Goal: Task Accomplishment & Management: Manage account settings

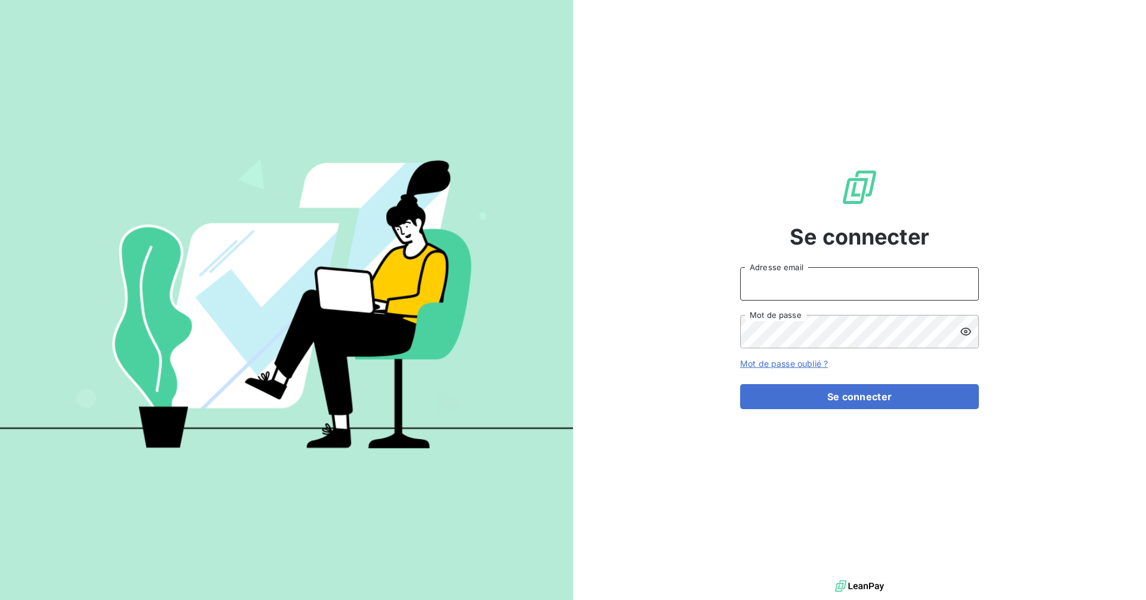
click at [782, 283] on input "Adresse email" at bounding box center [859, 283] width 239 height 33
click at [0, 600] on com-1password-button at bounding box center [0, 600] width 0 height 0
type input "[EMAIL_ADDRESS][DOMAIN_NAME]"
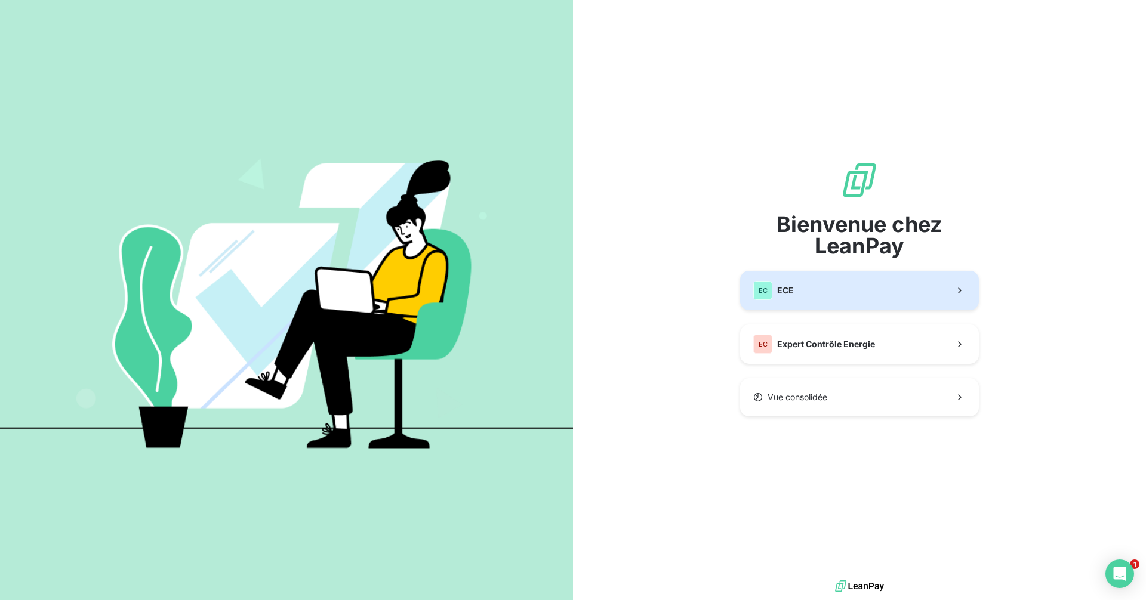
click at [812, 292] on button "EC ECE" at bounding box center [859, 290] width 239 height 39
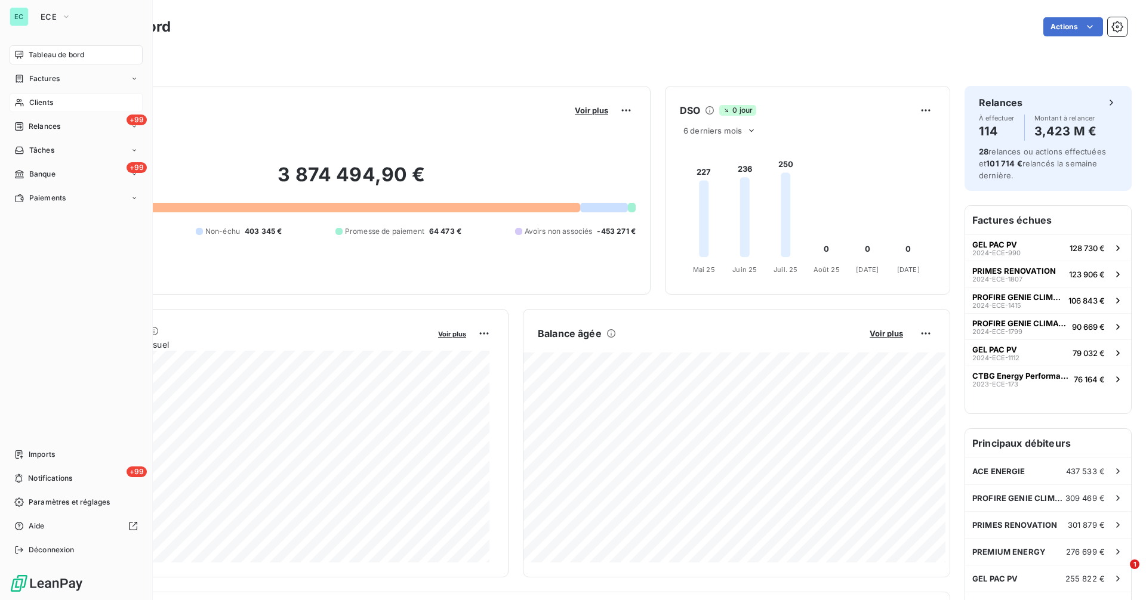
click at [42, 104] on span "Clients" at bounding box center [41, 102] width 24 height 11
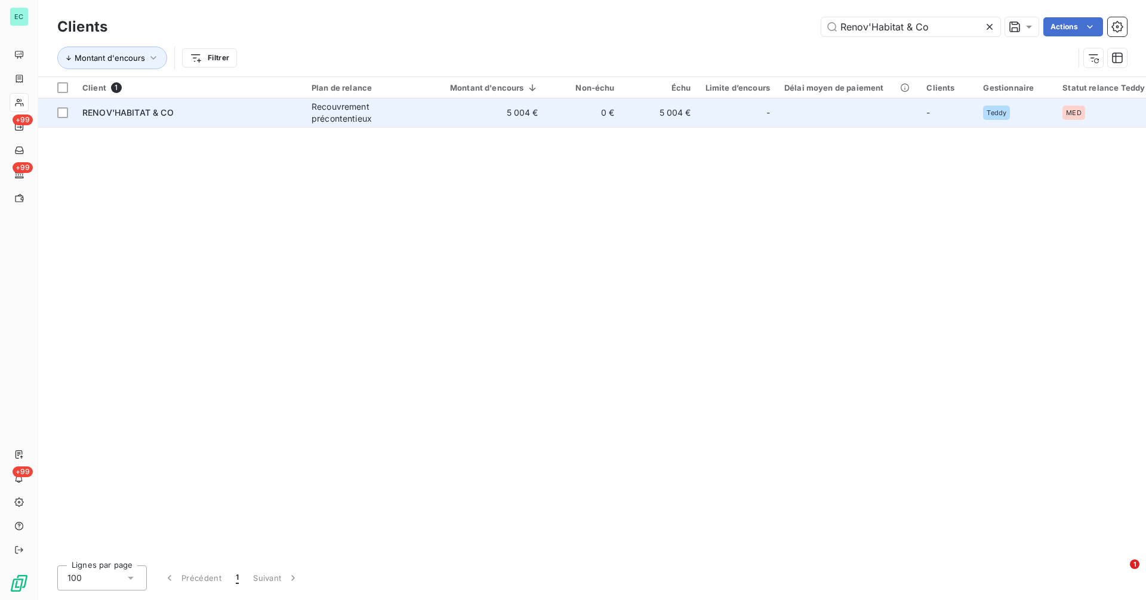
type input "Renov'Habitat & Co"
click at [398, 118] on div "Recouvrement précontentieux" at bounding box center [366, 113] width 110 height 24
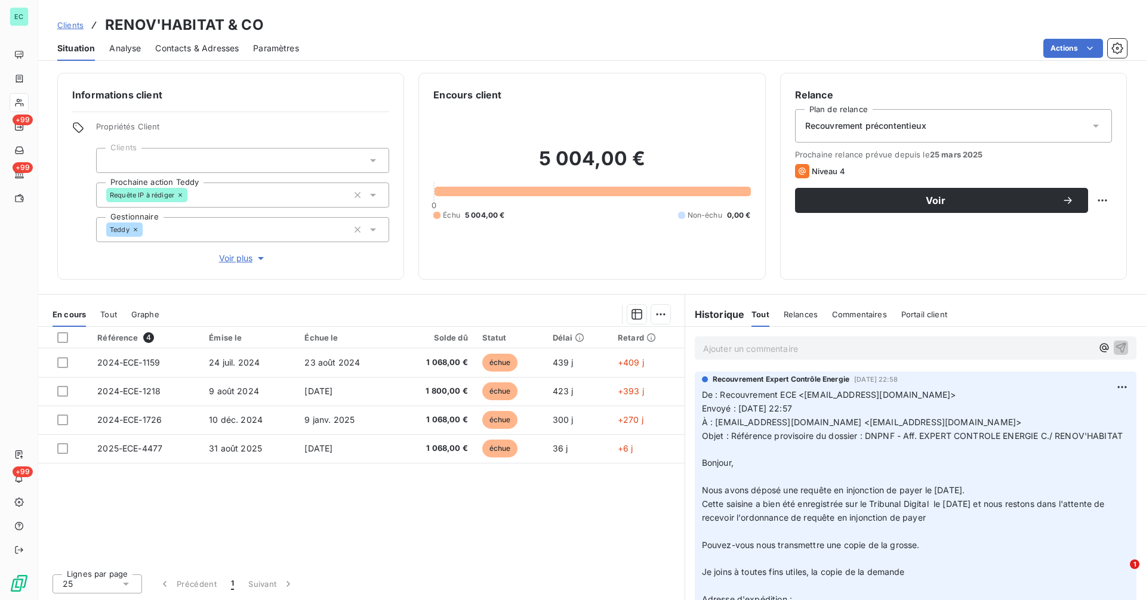
click at [783, 344] on p "Ajouter un commentaire ﻿" at bounding box center [897, 348] width 389 height 15
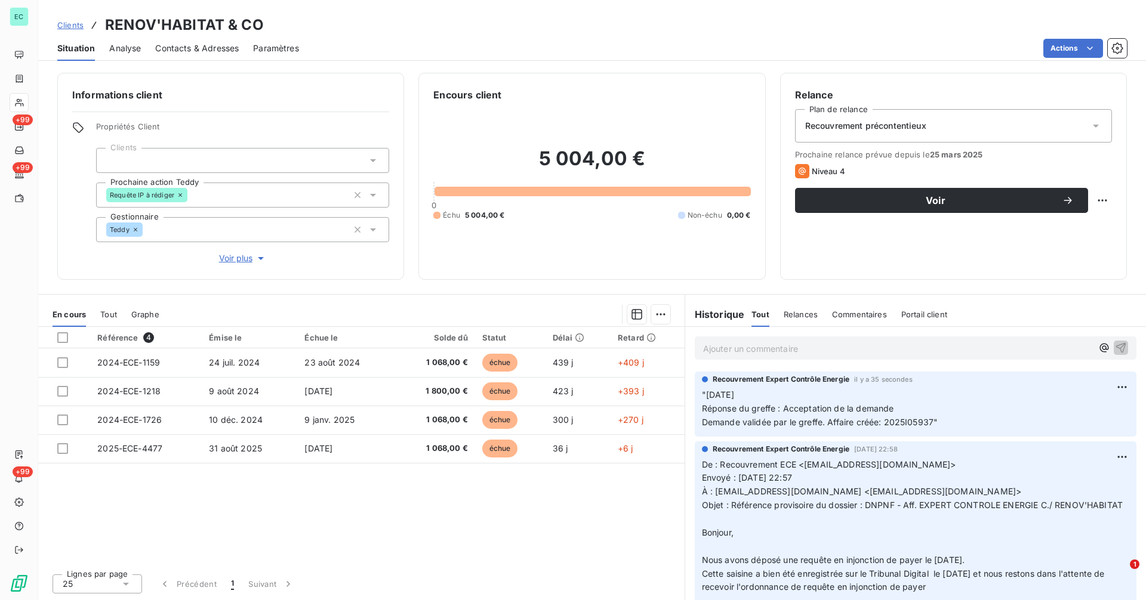
click at [74, 25] on span "Clients" at bounding box center [70, 25] width 26 height 10
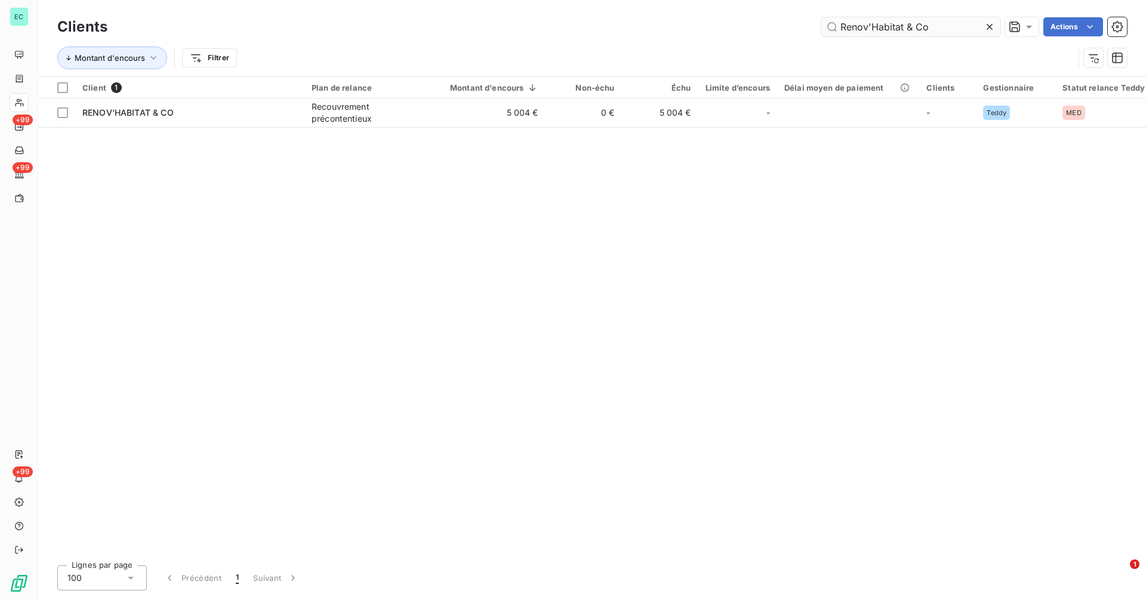
click at [985, 30] on icon at bounding box center [989, 27] width 12 height 12
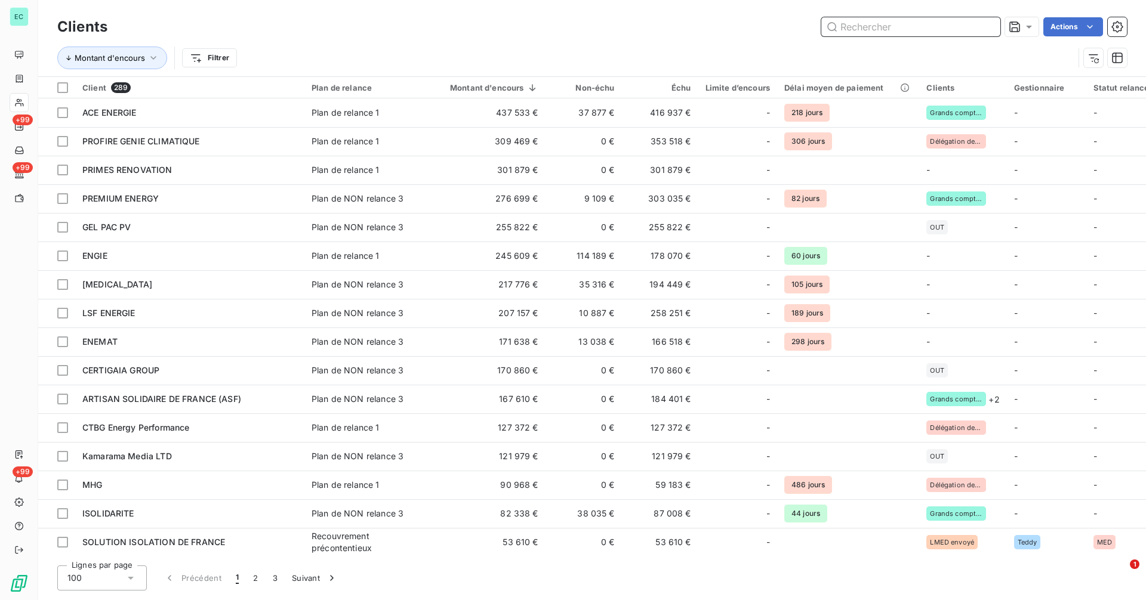
click at [958, 33] on input "text" at bounding box center [910, 26] width 179 height 19
paste input "Global Habitat Energie"
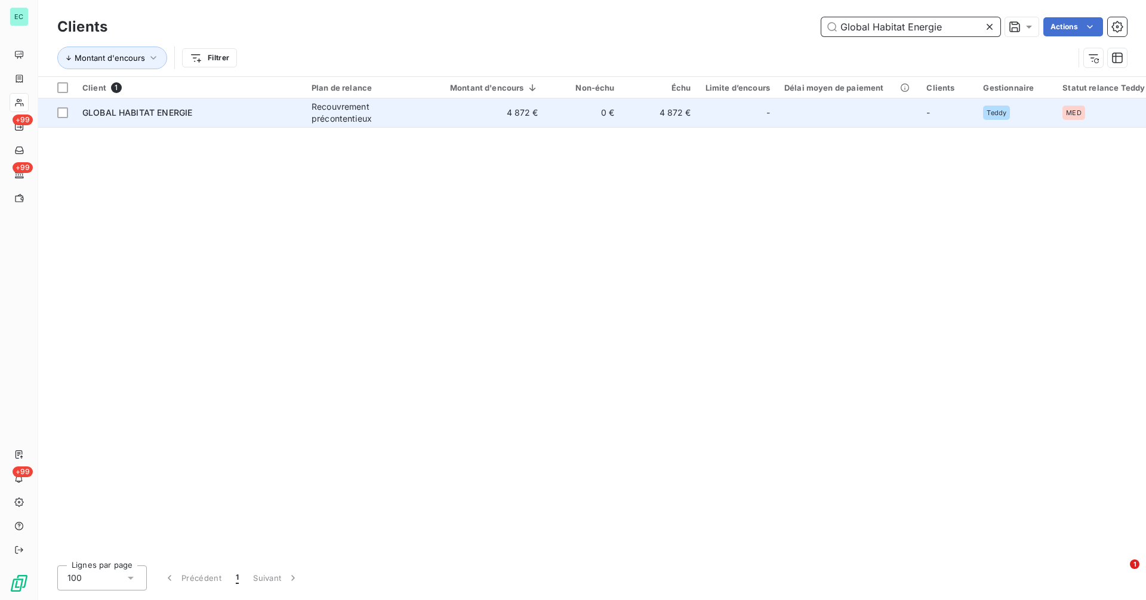
type input "Global Habitat Energie"
click at [504, 116] on td "4 872 €" at bounding box center [486, 112] width 117 height 29
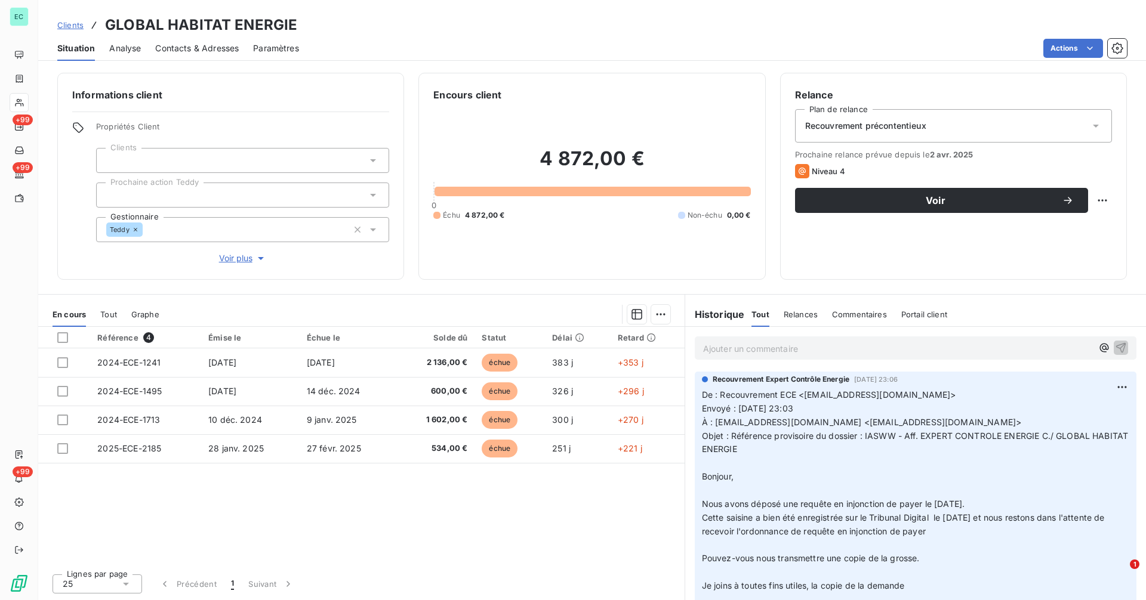
click at [784, 344] on p "Ajouter un commentaire ﻿" at bounding box center [897, 348] width 389 height 15
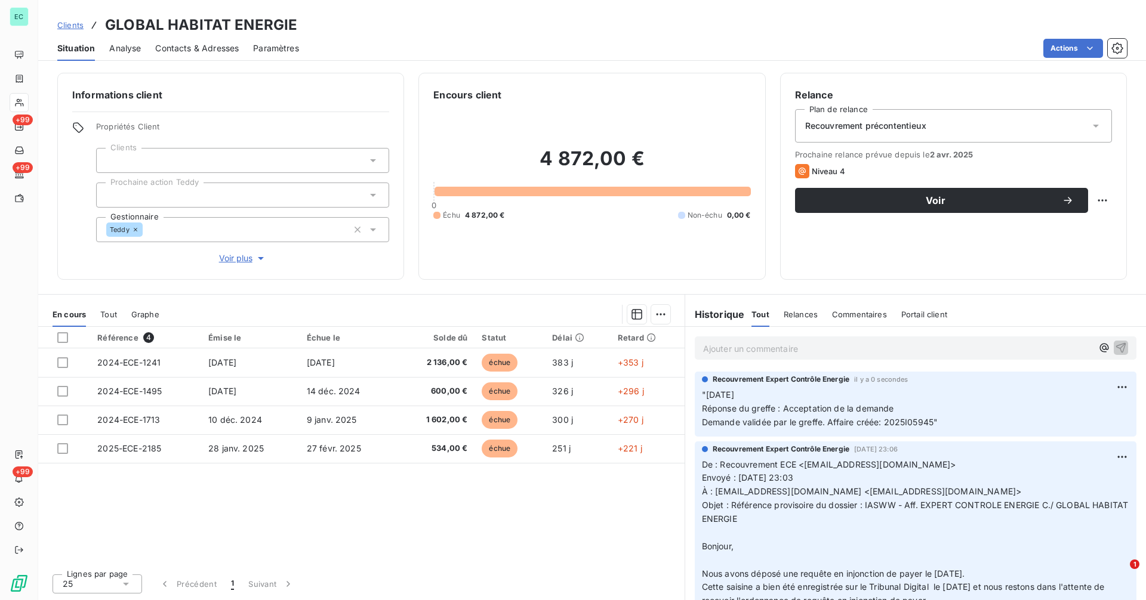
click at [74, 22] on span "Clients" at bounding box center [70, 25] width 26 height 10
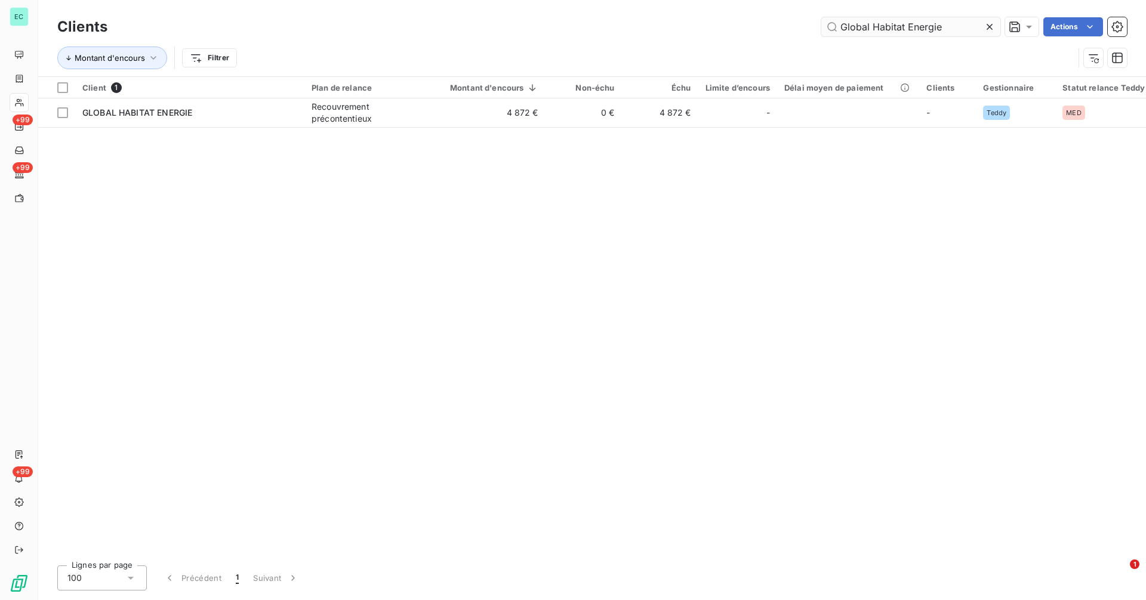
drag, startPoint x: 987, startPoint y: 23, endPoint x: 961, endPoint y: 24, distance: 25.7
click at [987, 24] on icon at bounding box center [989, 27] width 12 height 12
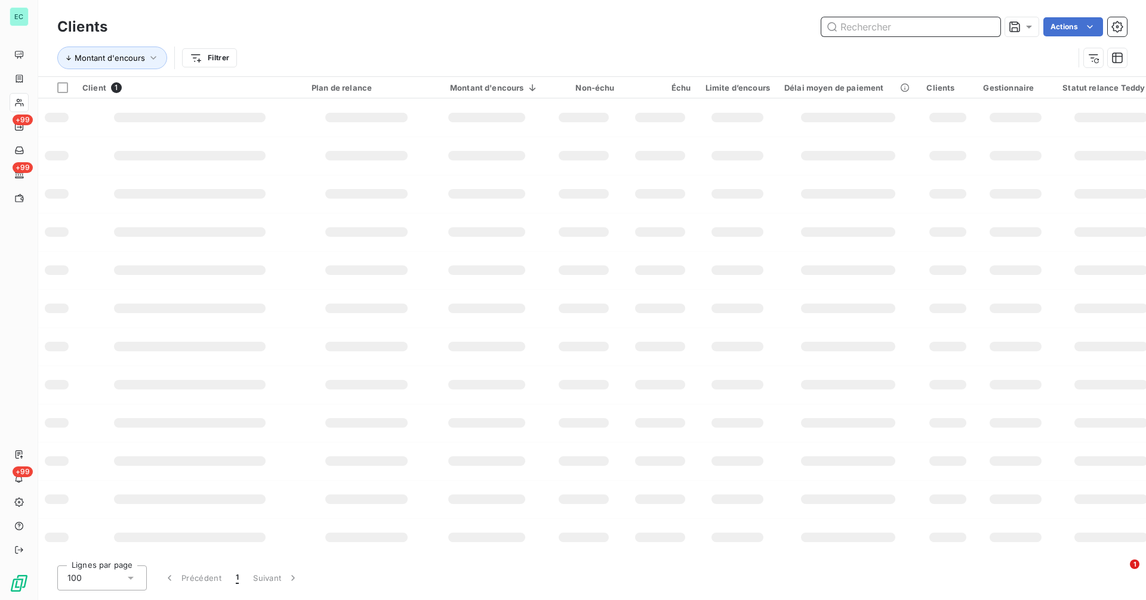
click at [961, 24] on input "text" at bounding box center [910, 26] width 179 height 19
paste input "SOLUTION ISOLATION DE FRANCE"
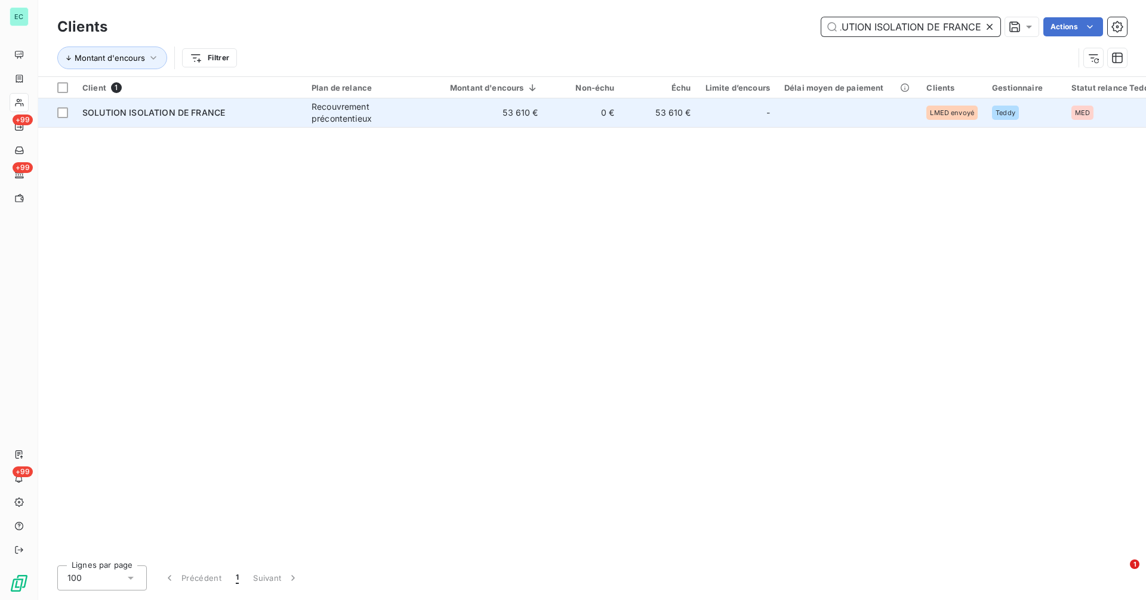
type input "SOLUTION ISOLATION DE FRANCE"
click at [786, 107] on td at bounding box center [848, 112] width 142 height 29
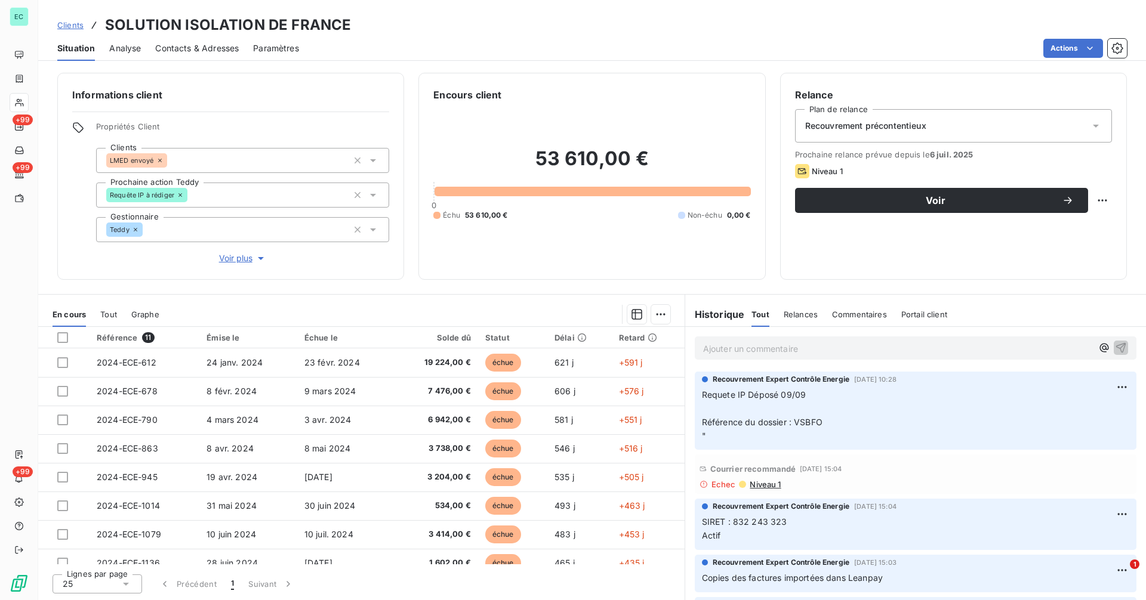
click at [769, 350] on p "Ajouter un commentaire ﻿" at bounding box center [897, 348] width 389 height 15
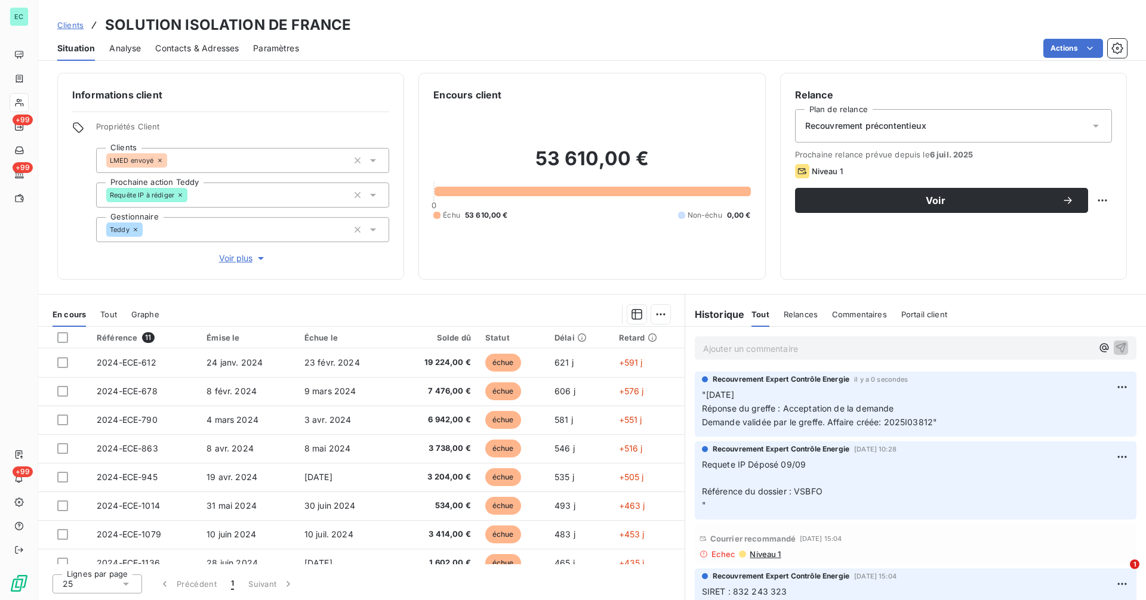
click at [82, 30] on link "Clients" at bounding box center [70, 25] width 26 height 12
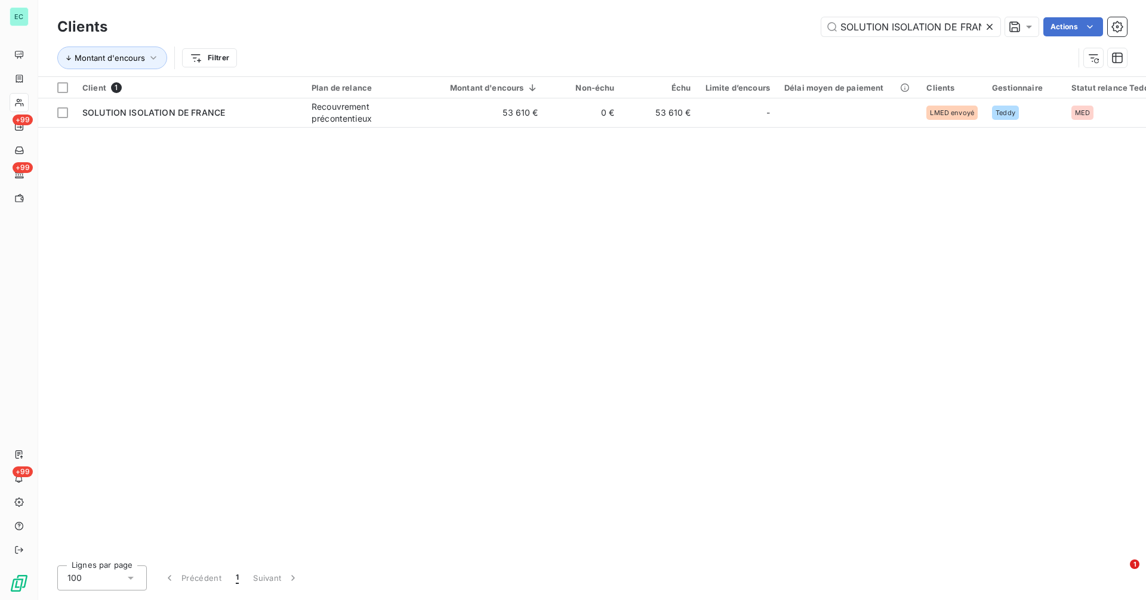
scroll to position [0, 18]
click at [991, 29] on icon at bounding box center [989, 27] width 12 height 12
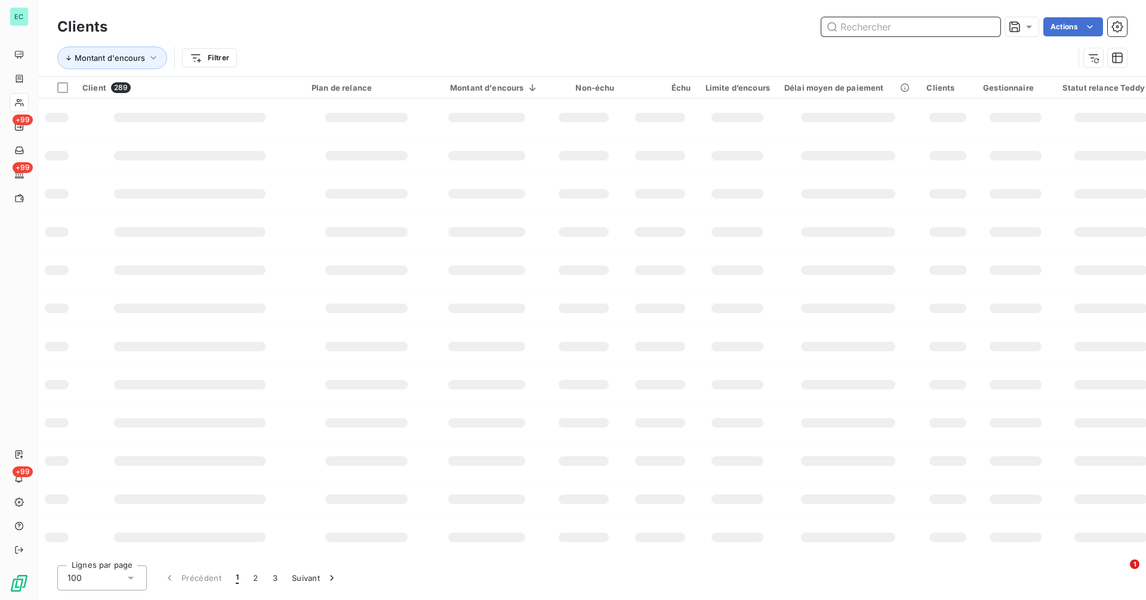
click at [957, 26] on input "text" at bounding box center [910, 26] width 179 height 19
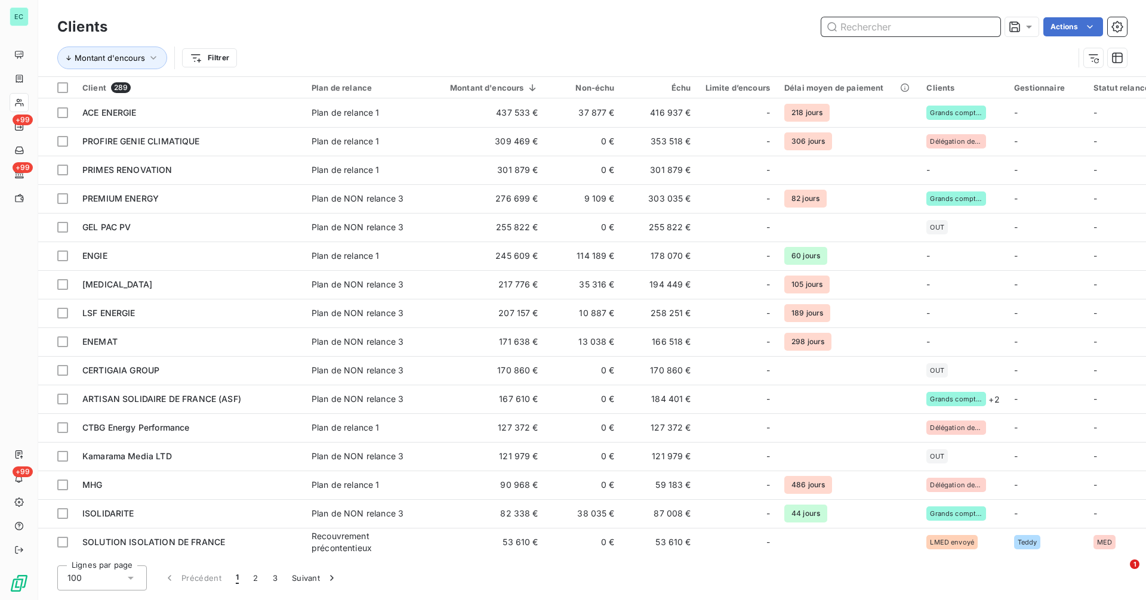
paste input "Priorité Environnement"
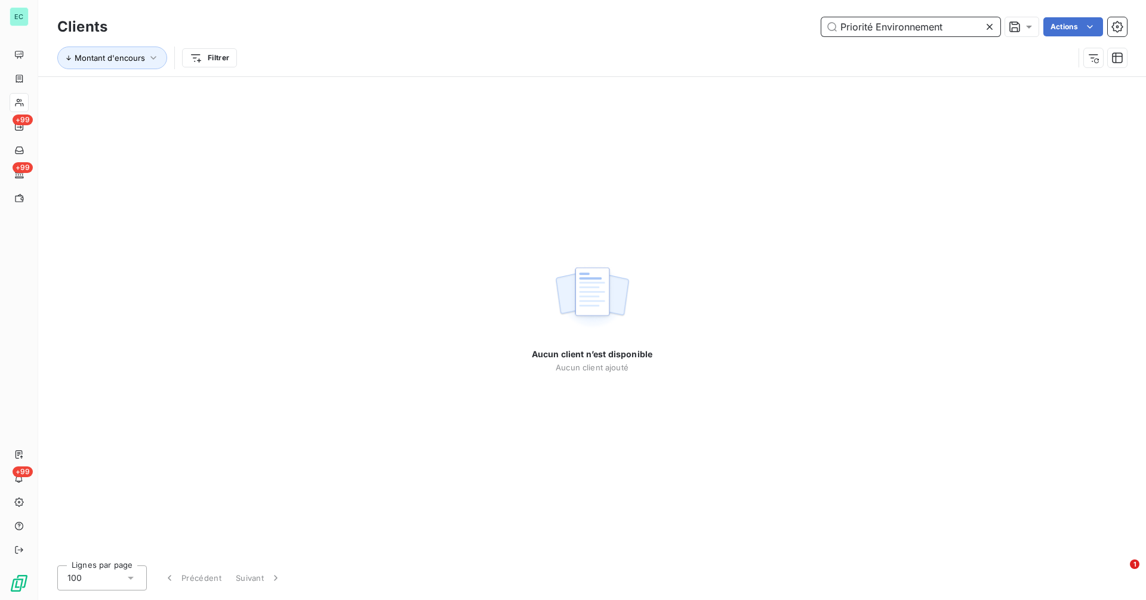
click at [871, 30] on input "Priorité Environnement" at bounding box center [910, 26] width 179 height 19
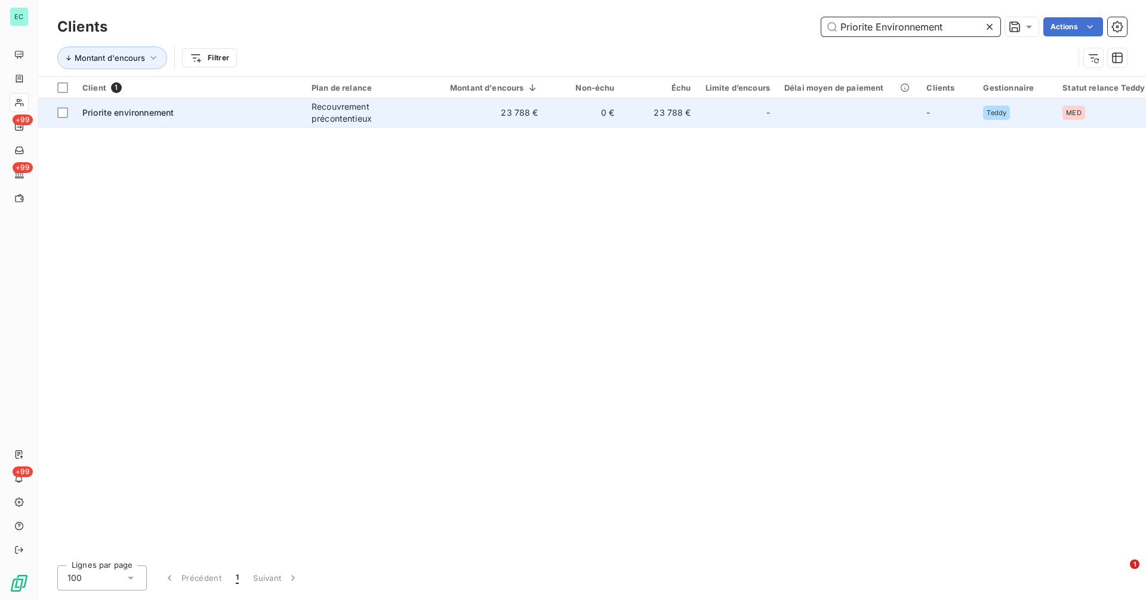
type input "Priorite Environnement"
click at [653, 115] on td "23 788 €" at bounding box center [660, 112] width 76 height 29
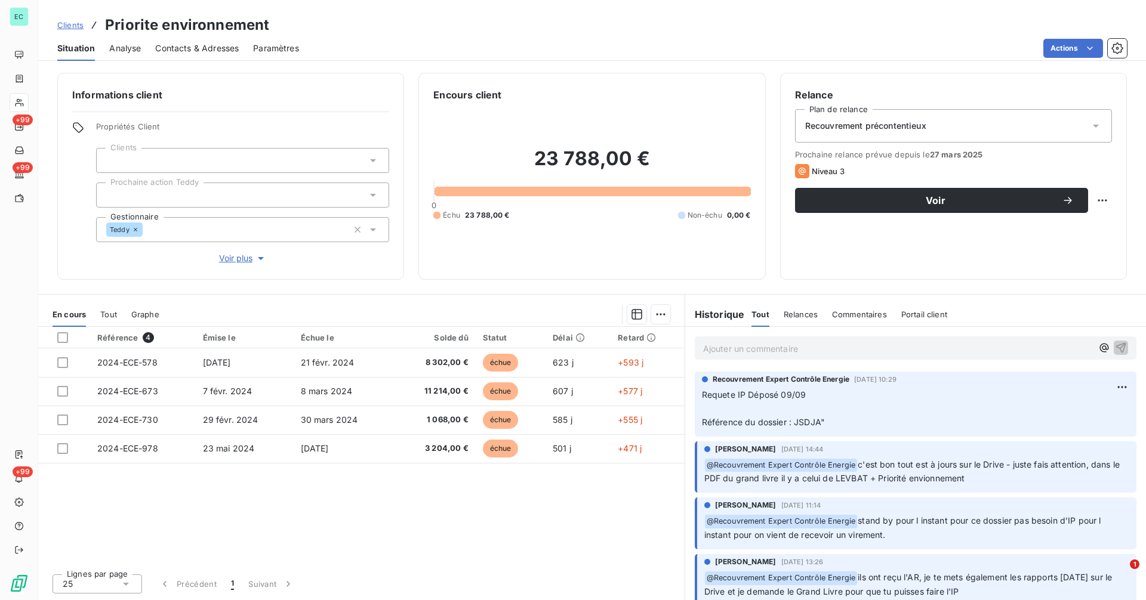
click at [766, 355] on p "Ajouter un commentaire ﻿" at bounding box center [897, 348] width 389 height 15
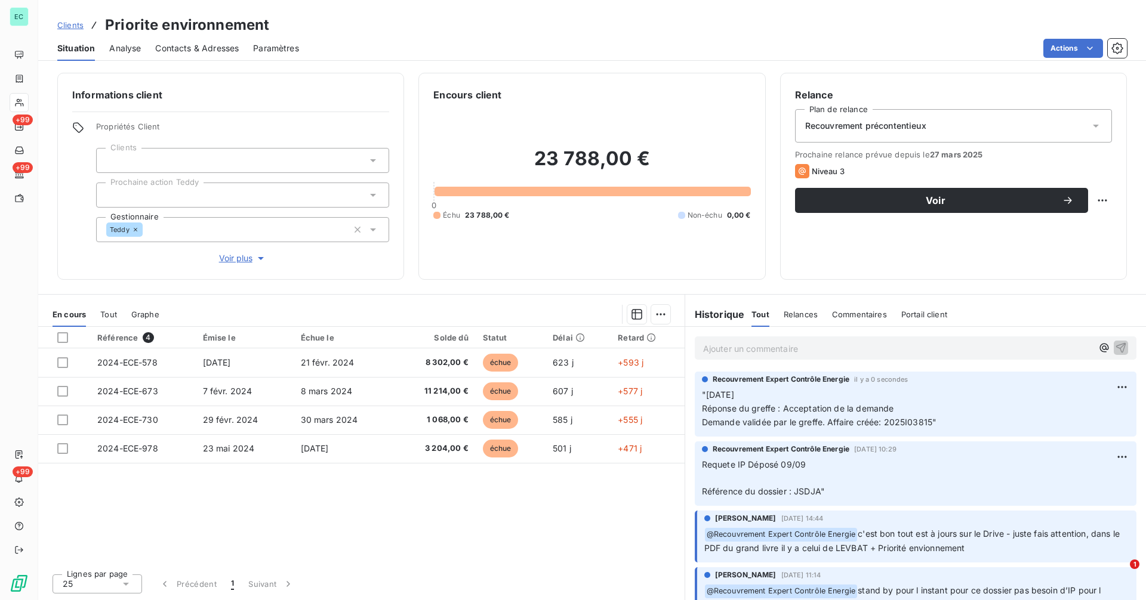
click at [72, 27] on span "Clients" at bounding box center [70, 25] width 26 height 10
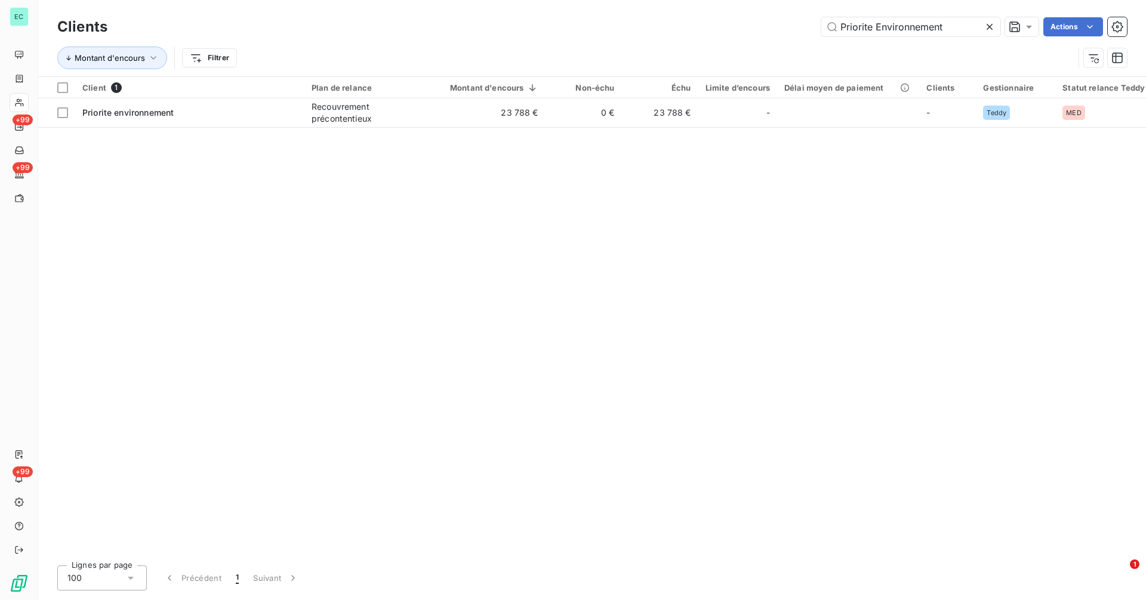
click at [990, 28] on icon at bounding box center [989, 27] width 6 height 6
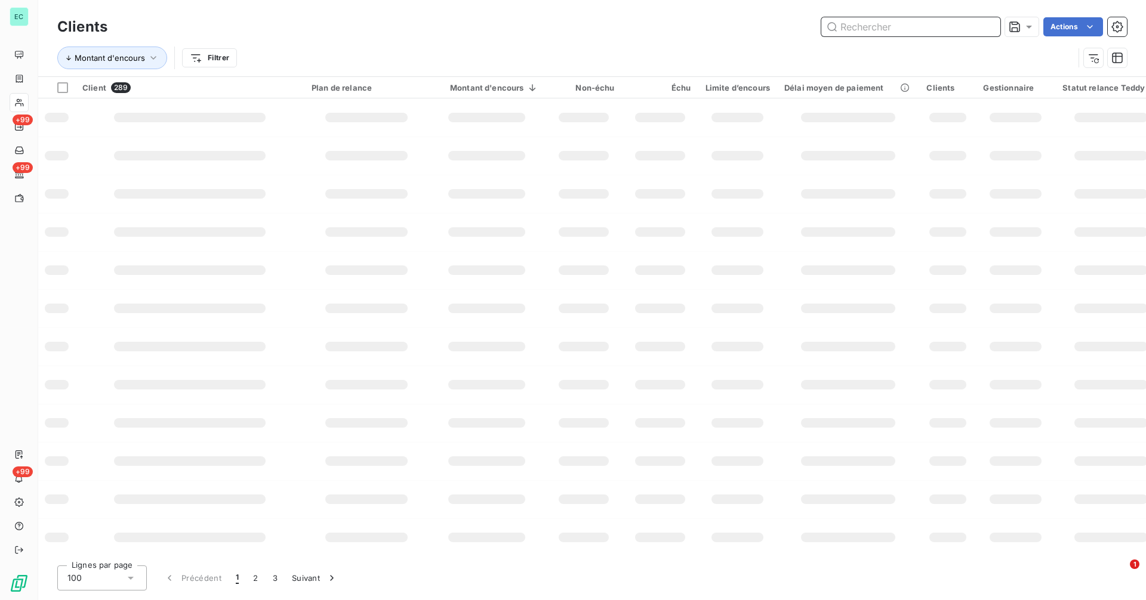
click at [968, 27] on input "text" at bounding box center [910, 26] width 179 height 19
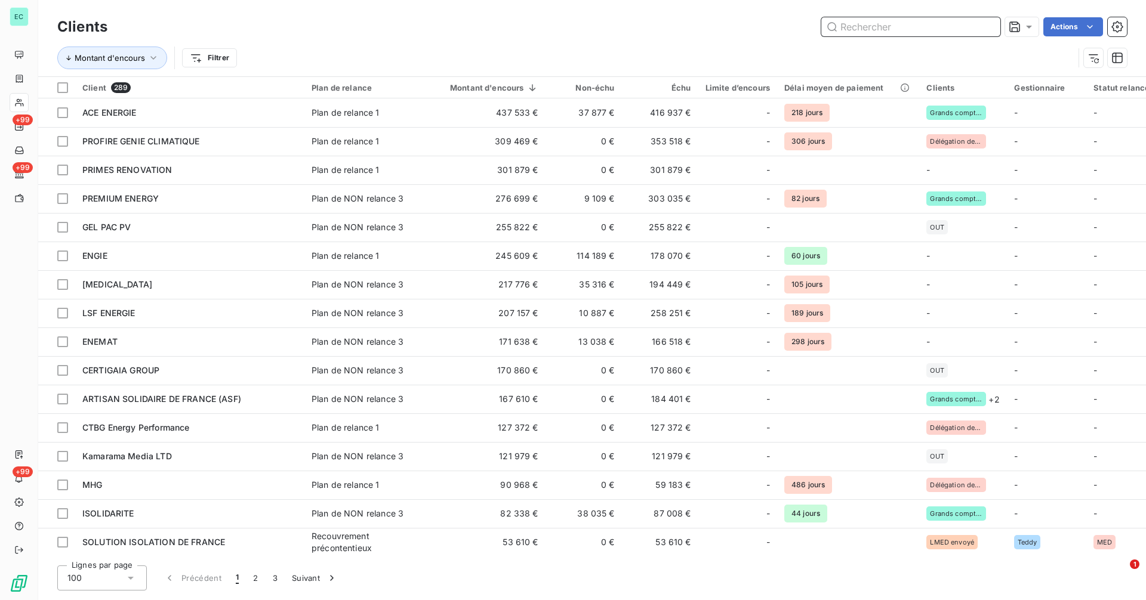
paste input "Cop Solution"
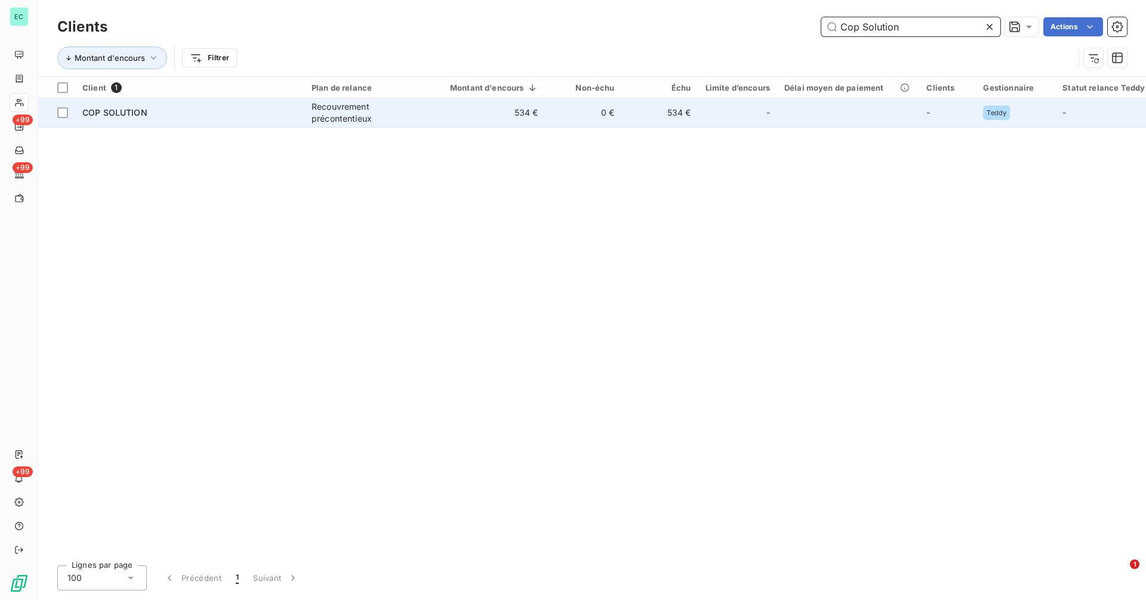
type input "Cop Solution"
click at [510, 120] on td "534 €" at bounding box center [486, 112] width 117 height 29
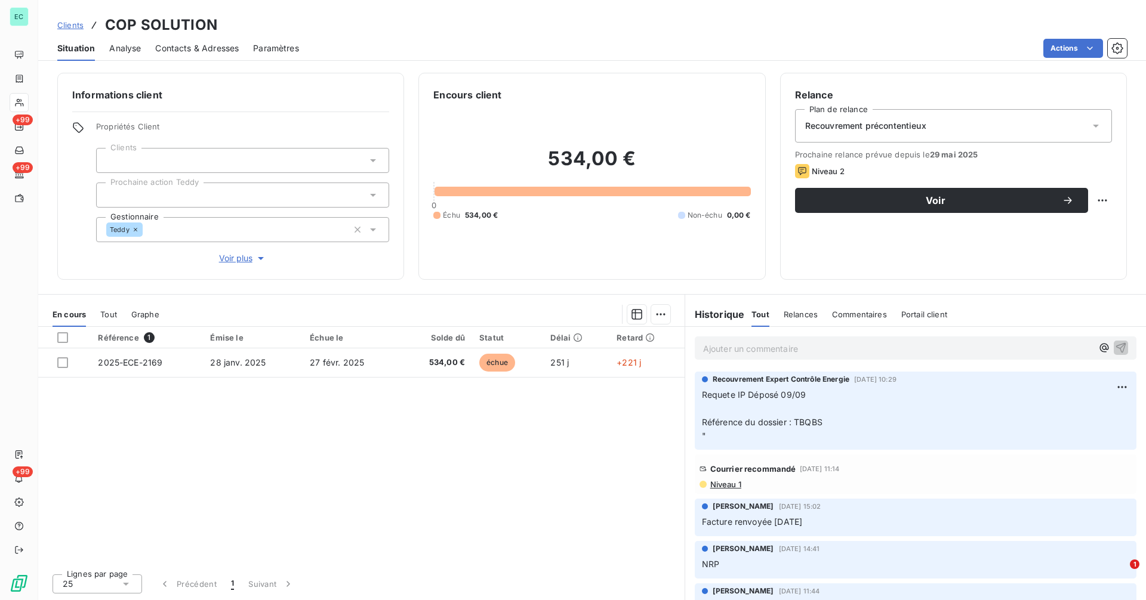
click at [725, 353] on p "Ajouter un commentaire ﻿" at bounding box center [897, 348] width 389 height 15
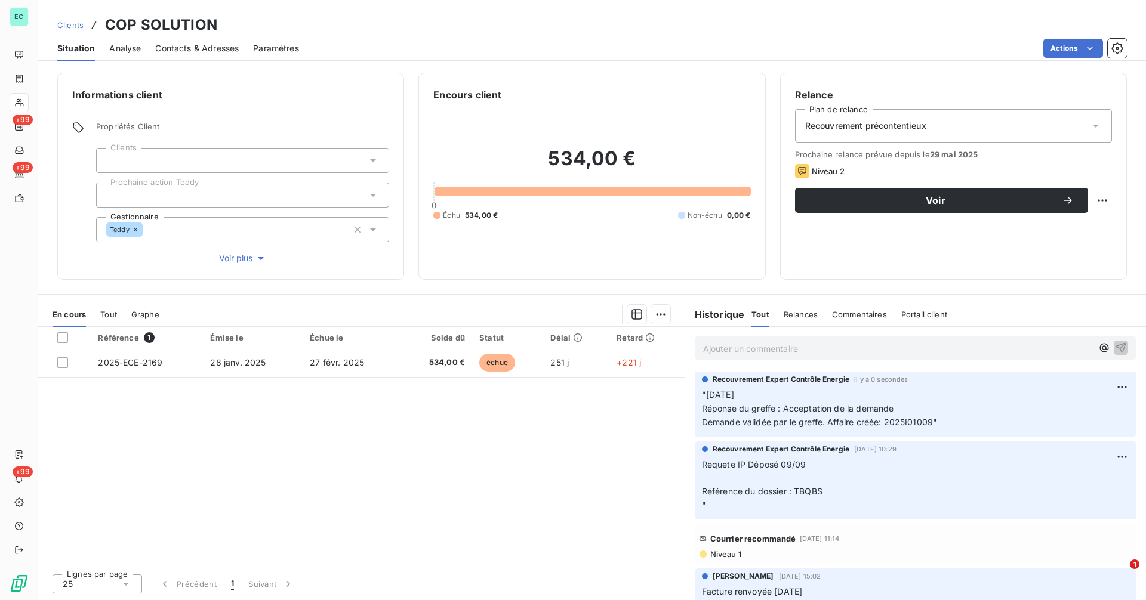
click at [73, 23] on span "Clients" at bounding box center [70, 25] width 26 height 10
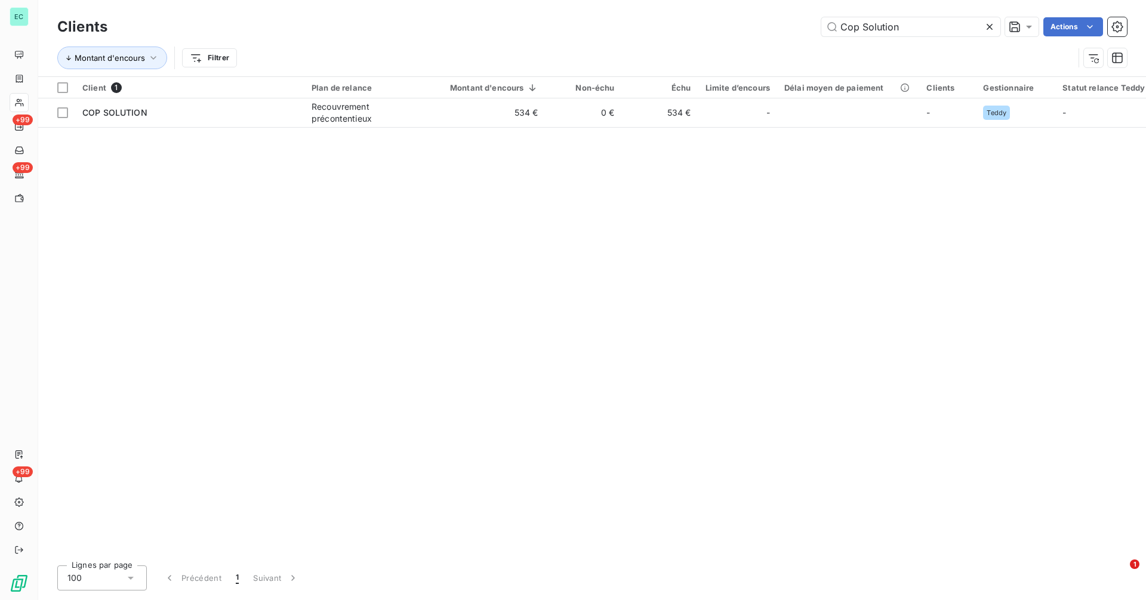
click at [989, 31] on icon at bounding box center [989, 27] width 12 height 12
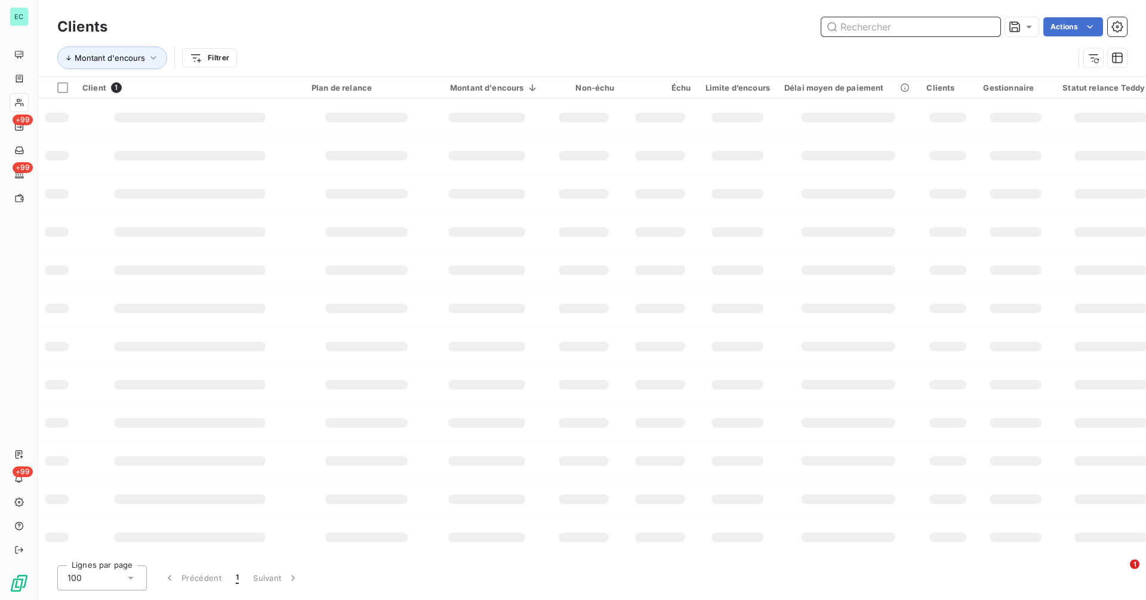
click at [944, 25] on input "text" at bounding box center [910, 26] width 179 height 19
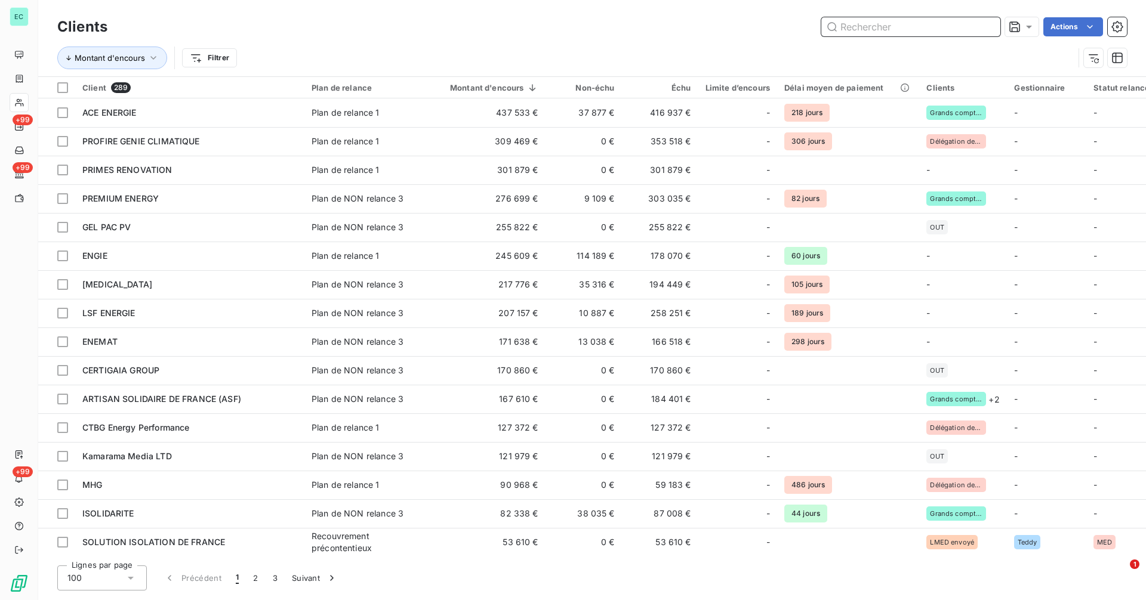
paste input "LEVBAT"
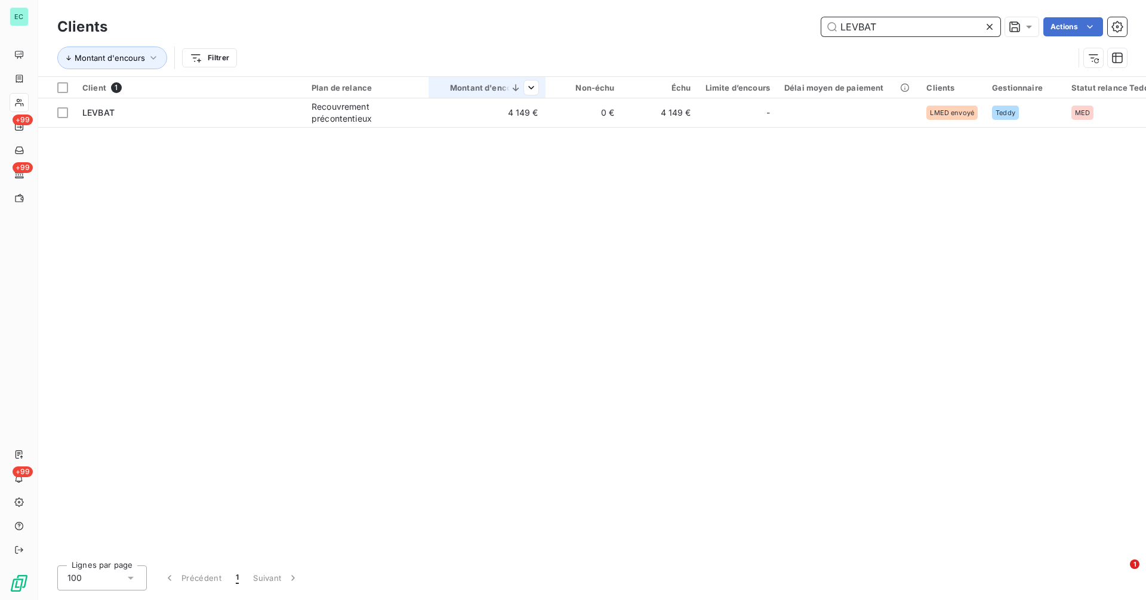
type input "LEVBAT"
click at [496, 97] on th "Montant d'encours" at bounding box center [486, 87] width 117 height 21
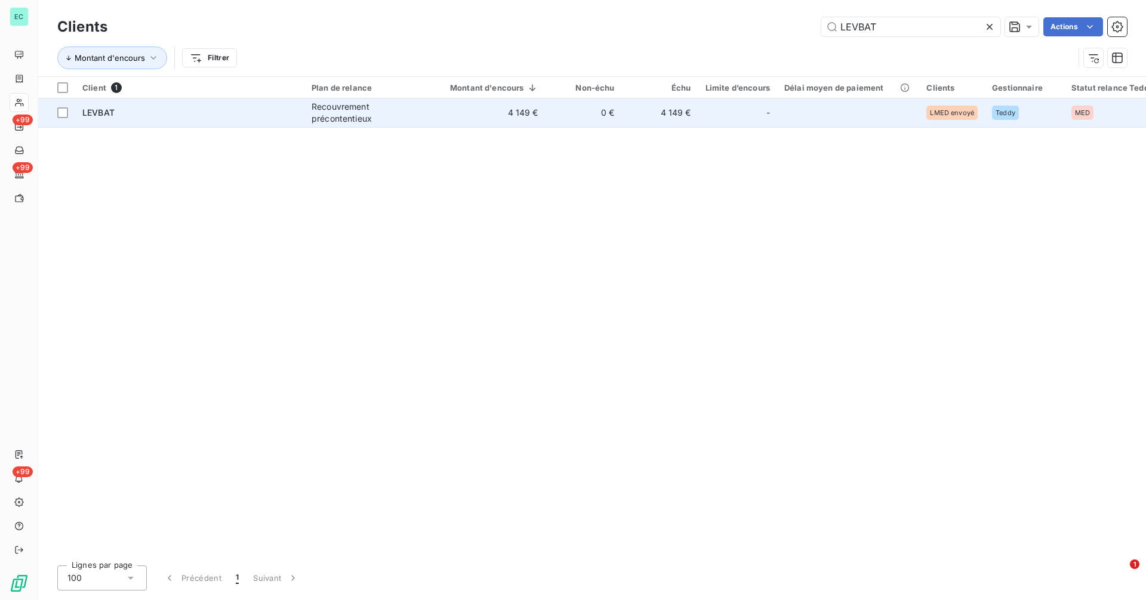
click at [505, 112] on td "4 149 €" at bounding box center [486, 112] width 117 height 29
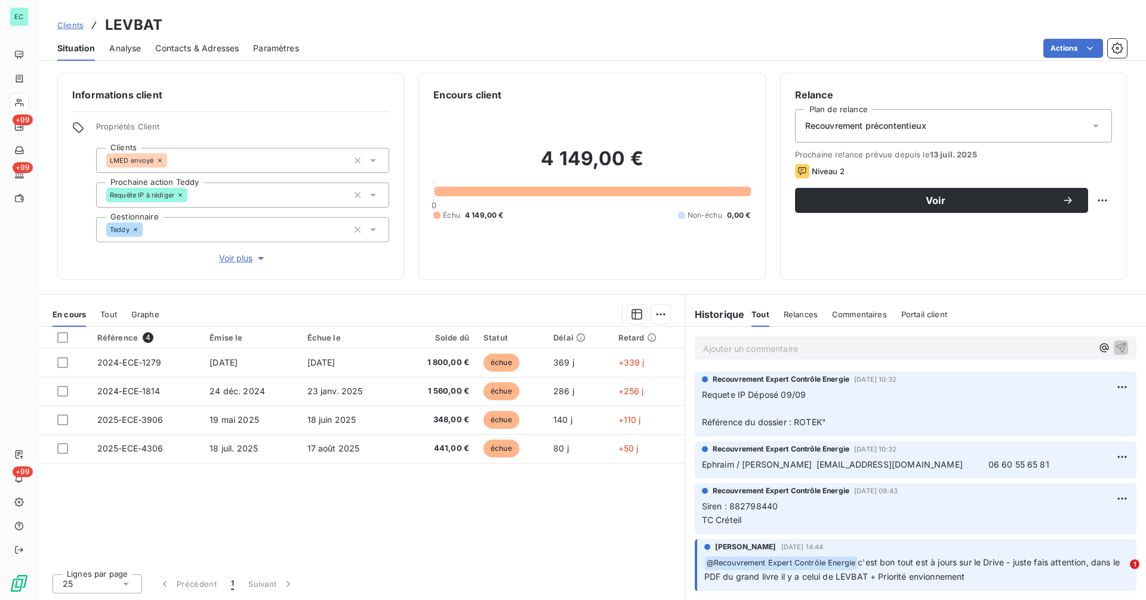
click at [813, 347] on p "Ajouter un commentaire ﻿" at bounding box center [897, 348] width 389 height 15
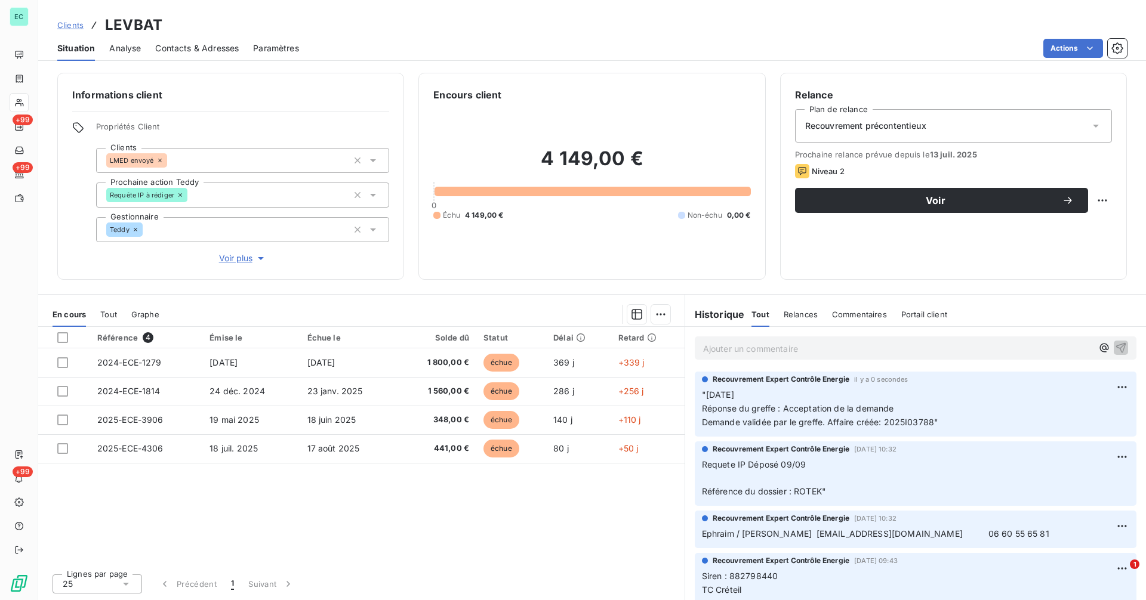
click at [73, 25] on span "Clients" at bounding box center [70, 25] width 26 height 10
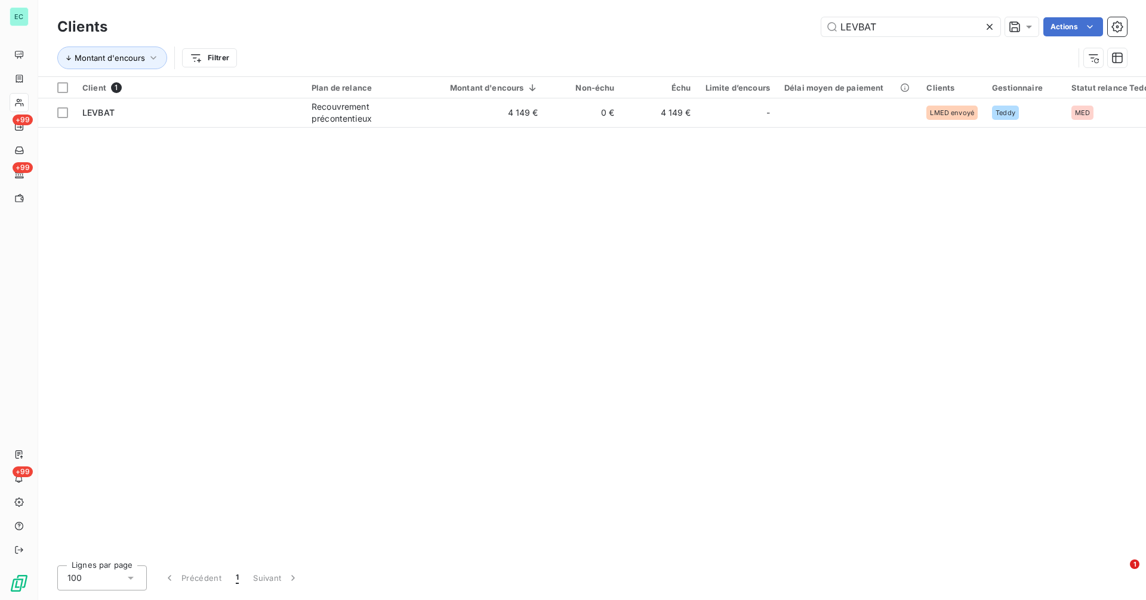
click at [988, 30] on icon at bounding box center [989, 27] width 12 height 12
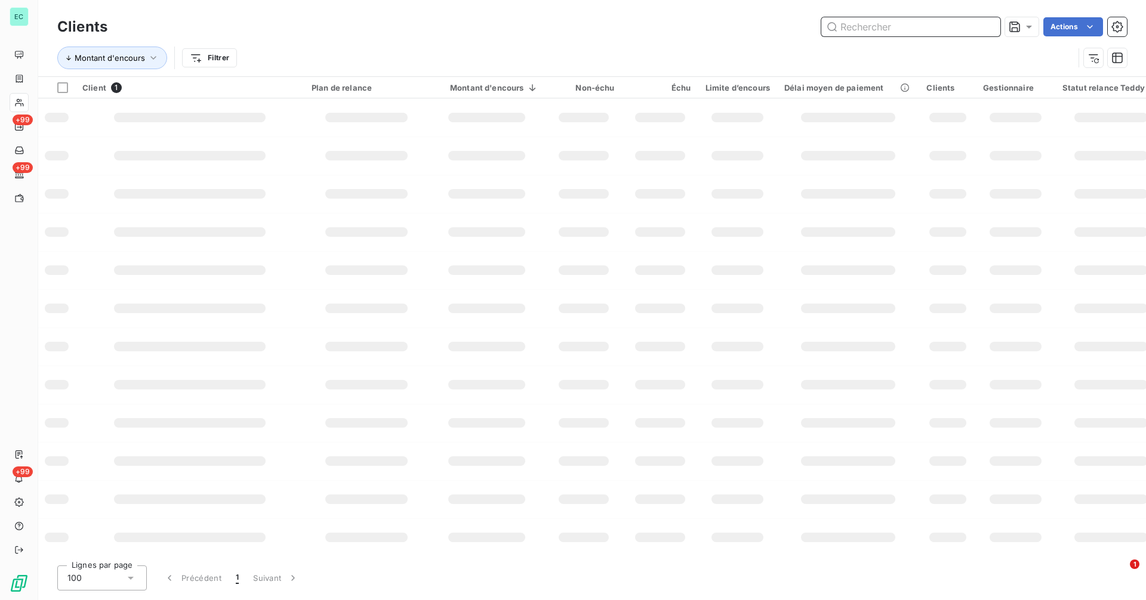
click at [959, 27] on input "text" at bounding box center [910, 26] width 179 height 19
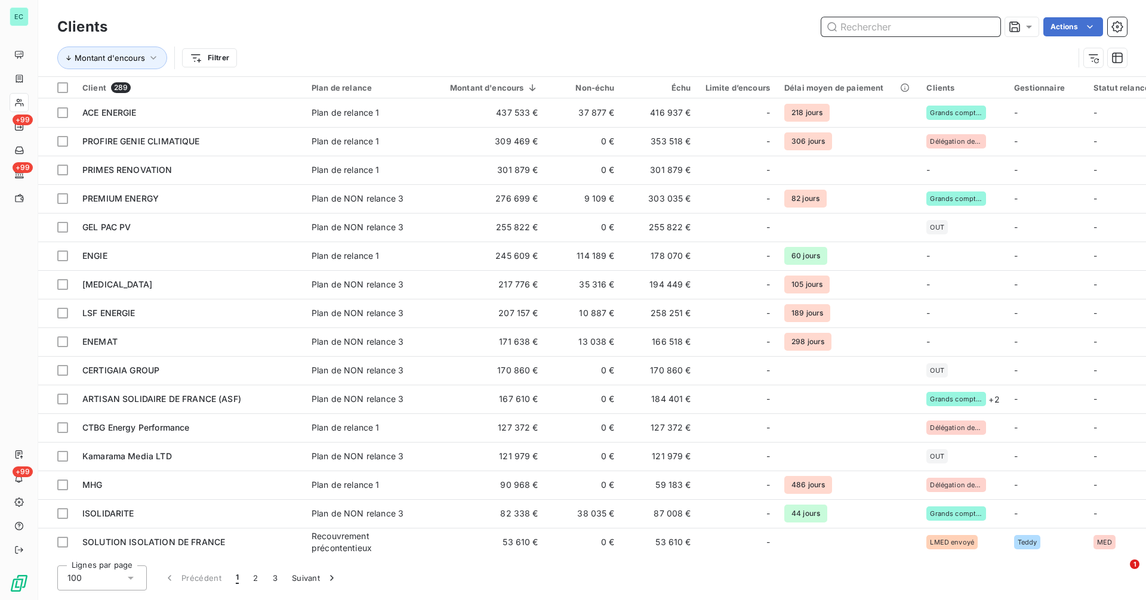
paste input "L'ARTISAN DES ENERGIES"
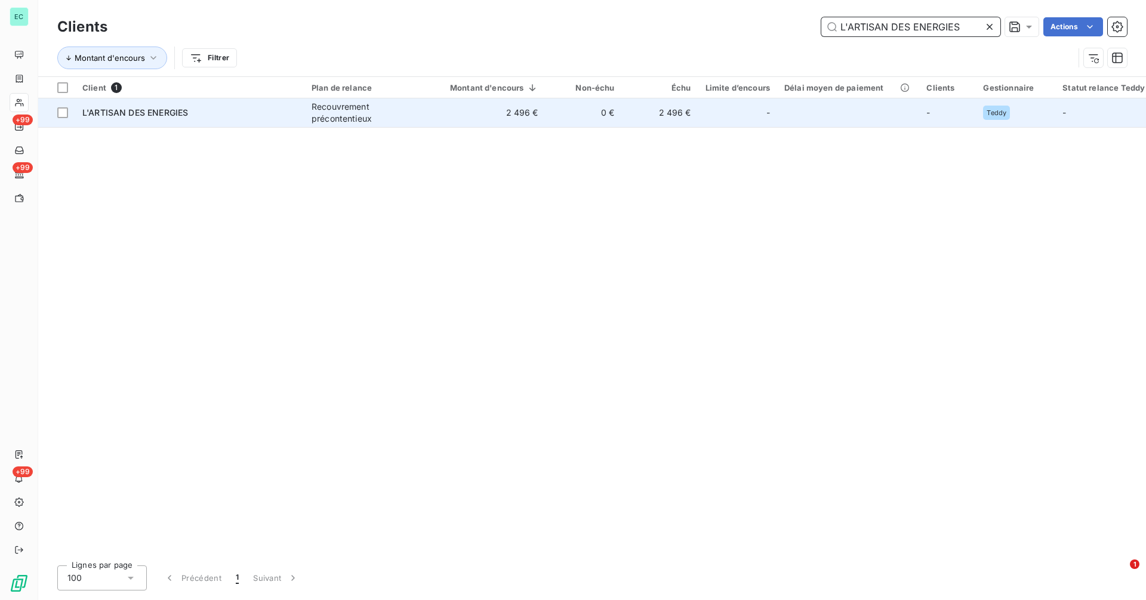
type input "L'ARTISAN DES ENERGIES"
click at [475, 124] on td "2 496 €" at bounding box center [486, 112] width 117 height 29
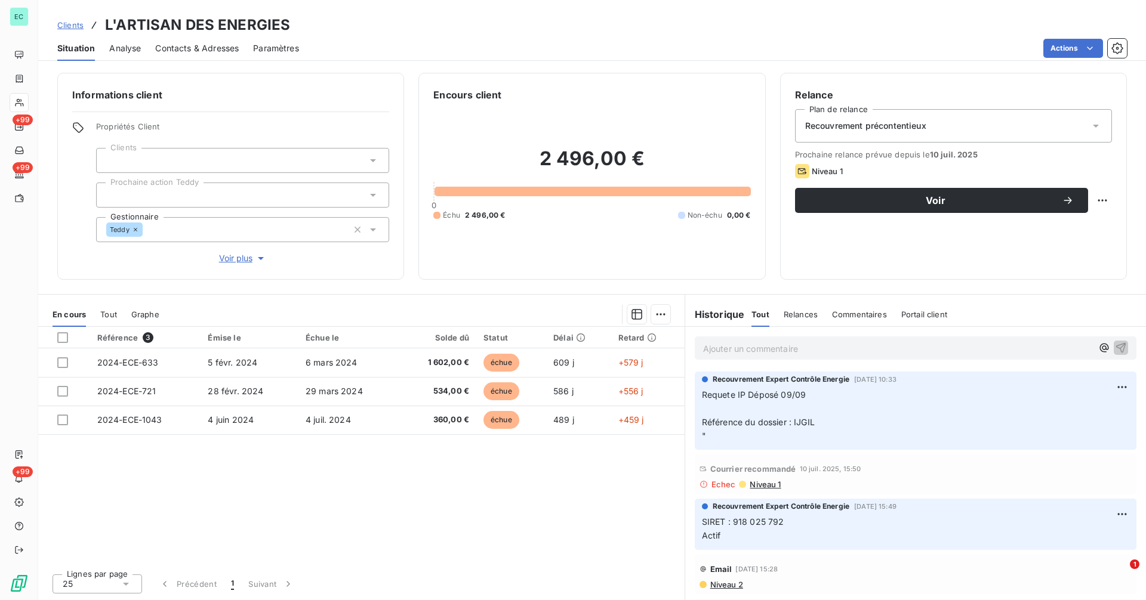
click at [845, 346] on p "Ajouter un commentaire ﻿" at bounding box center [897, 348] width 389 height 15
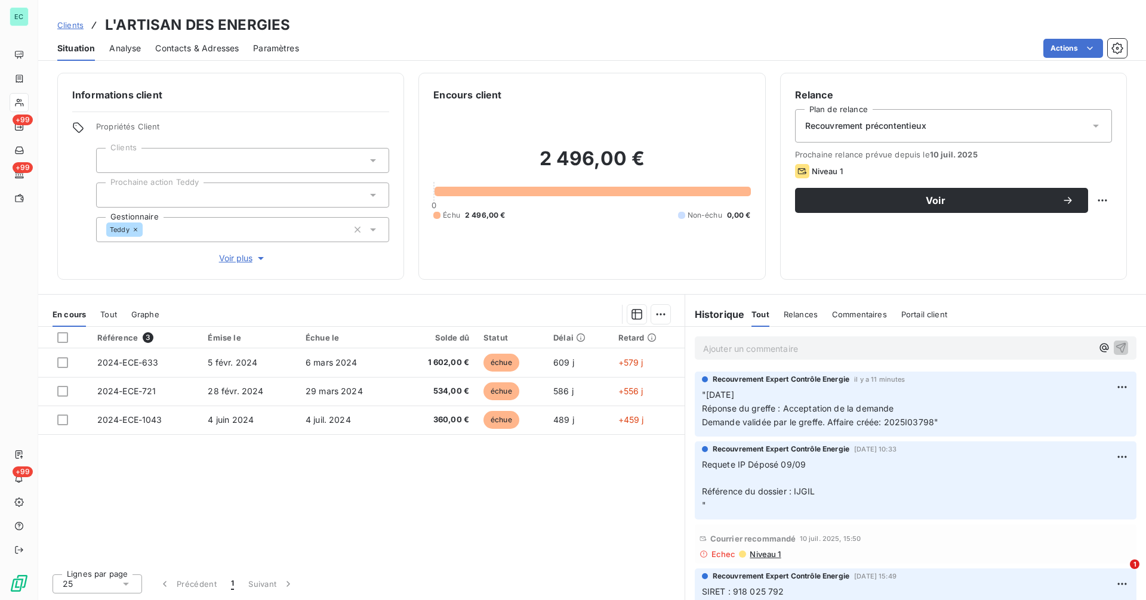
click at [79, 27] on span "Clients" at bounding box center [70, 25] width 26 height 10
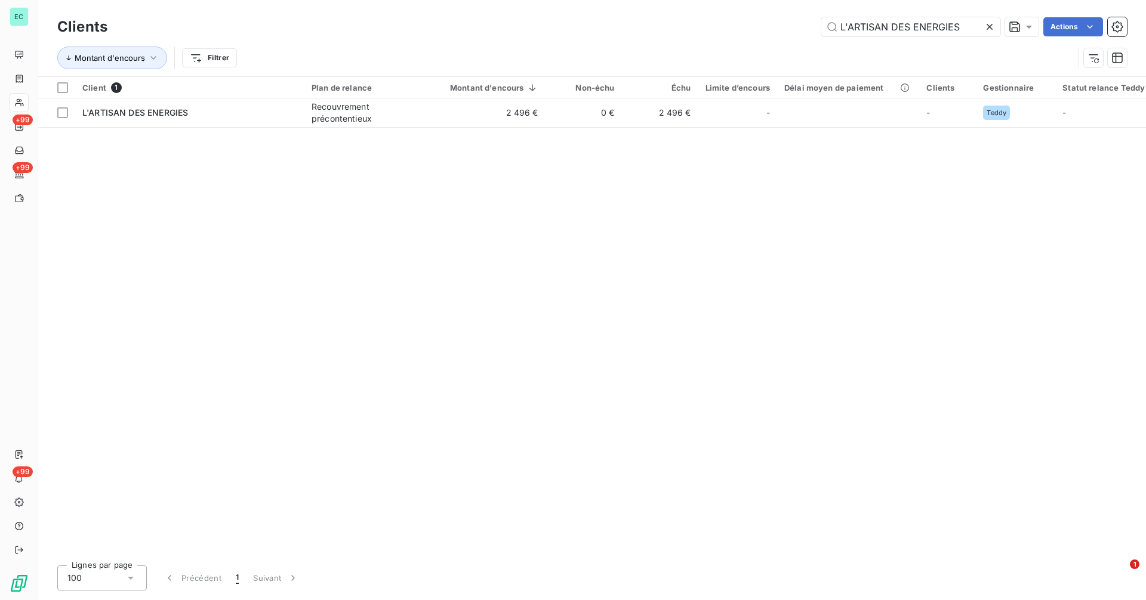
click at [988, 28] on icon at bounding box center [989, 27] width 6 height 6
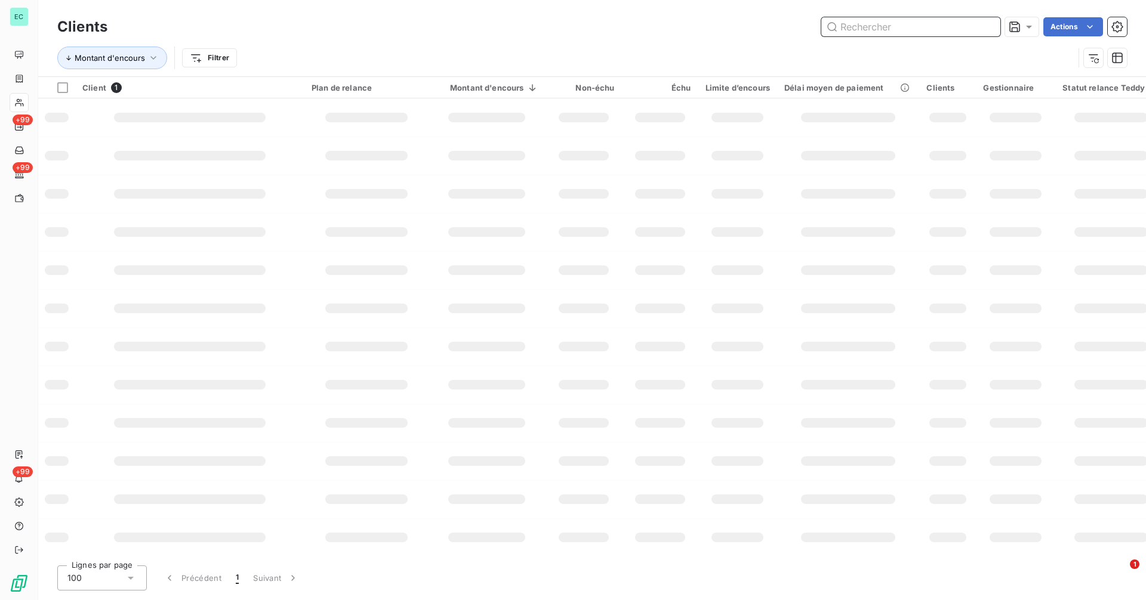
click at [952, 25] on input "text" at bounding box center [910, 26] width 179 height 19
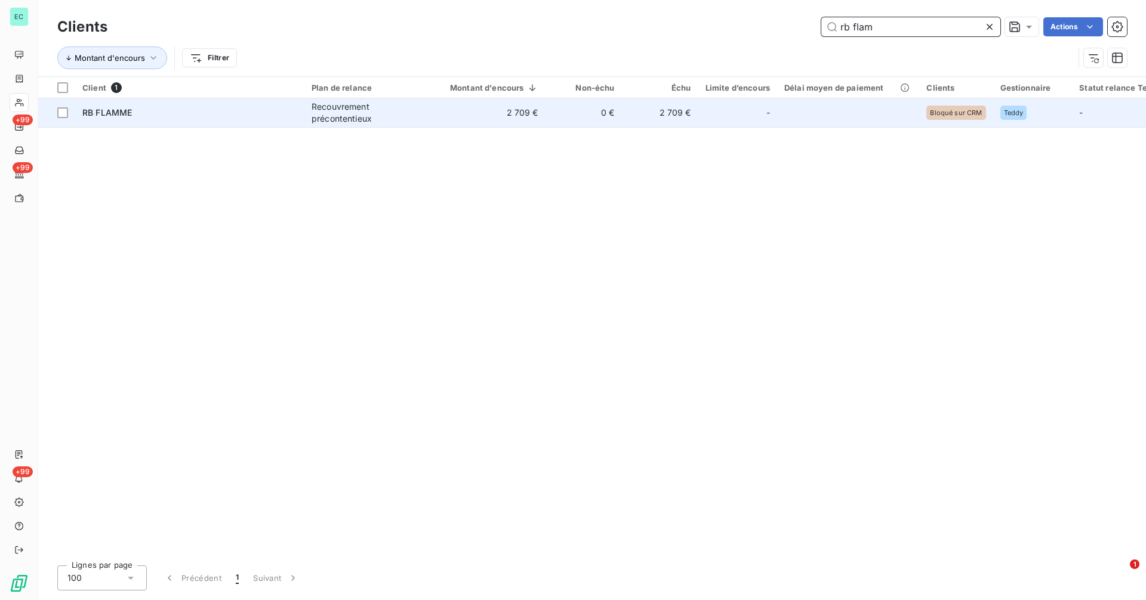
type input "rb flam"
click at [659, 111] on td "2 709 €" at bounding box center [660, 112] width 76 height 29
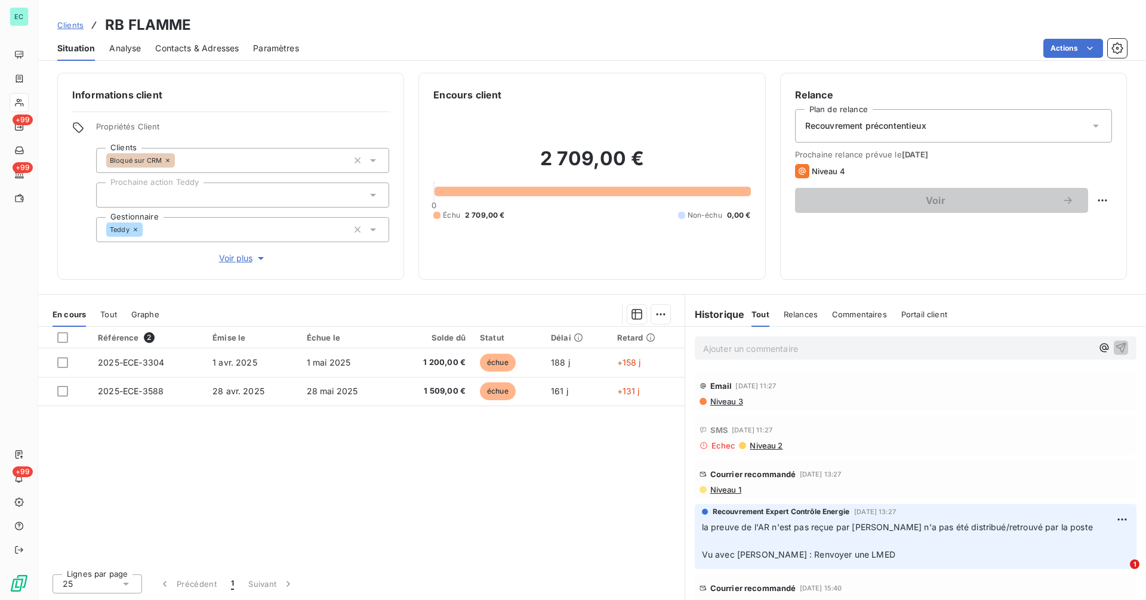
click at [733, 491] on span "Niveau 1" at bounding box center [725, 490] width 32 height 10
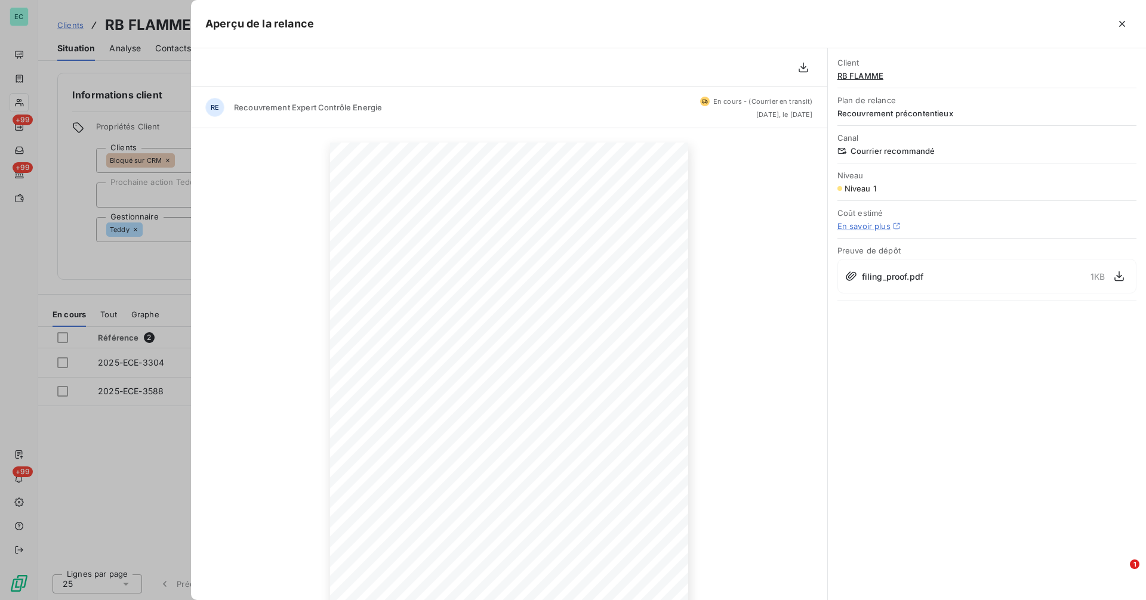
click at [127, 273] on div at bounding box center [573, 300] width 1146 height 600
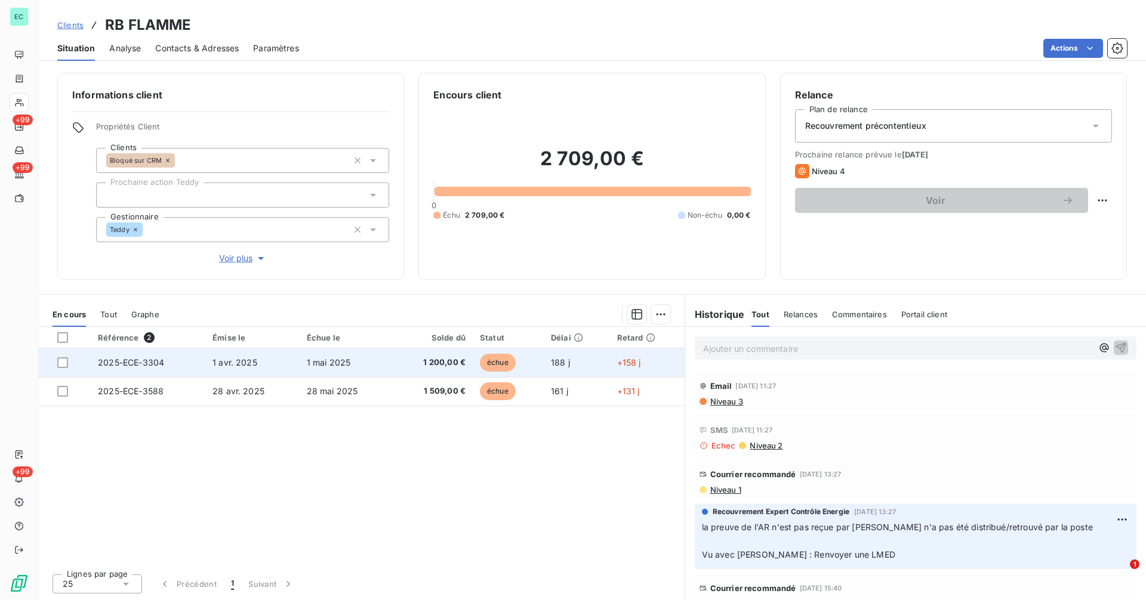
click at [297, 374] on td "1 avr. 2025" at bounding box center [252, 362] width 94 height 29
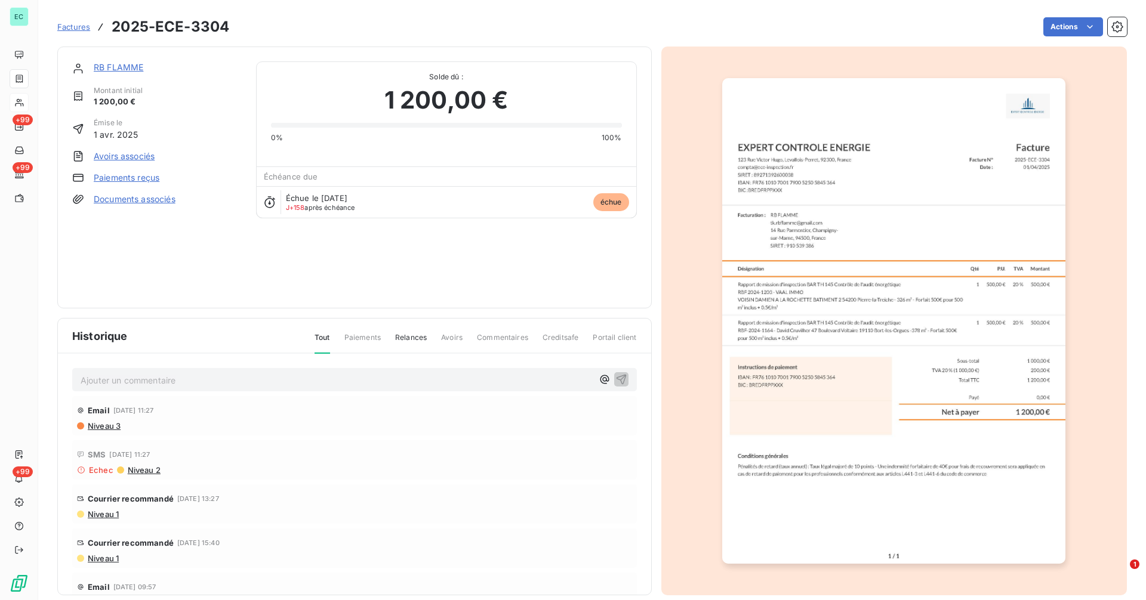
click at [798, 283] on img "button" at bounding box center [893, 321] width 343 height 486
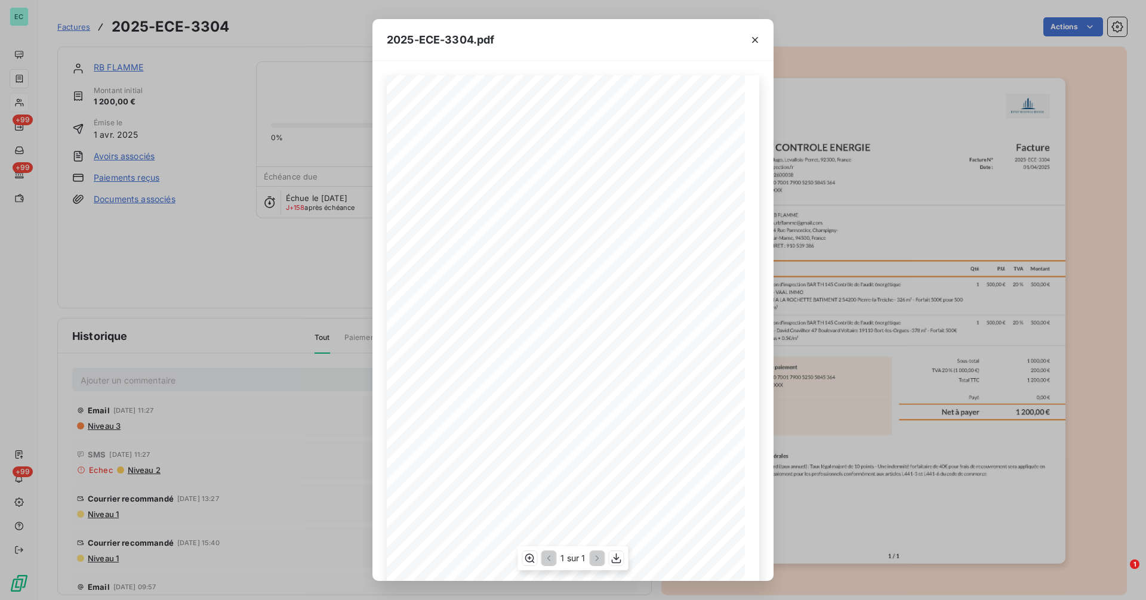
click at [467, 251] on span "SIRET : 910 539 386" at bounding box center [465, 249] width 43 height 5
copy span "SIRET : 910 539 386"
click at [310, 292] on div "2025-ECE-3304.pdf Facture N° 2025-ECE-3304 Date : [DATE] Facture Facturation : …" at bounding box center [573, 300] width 1146 height 600
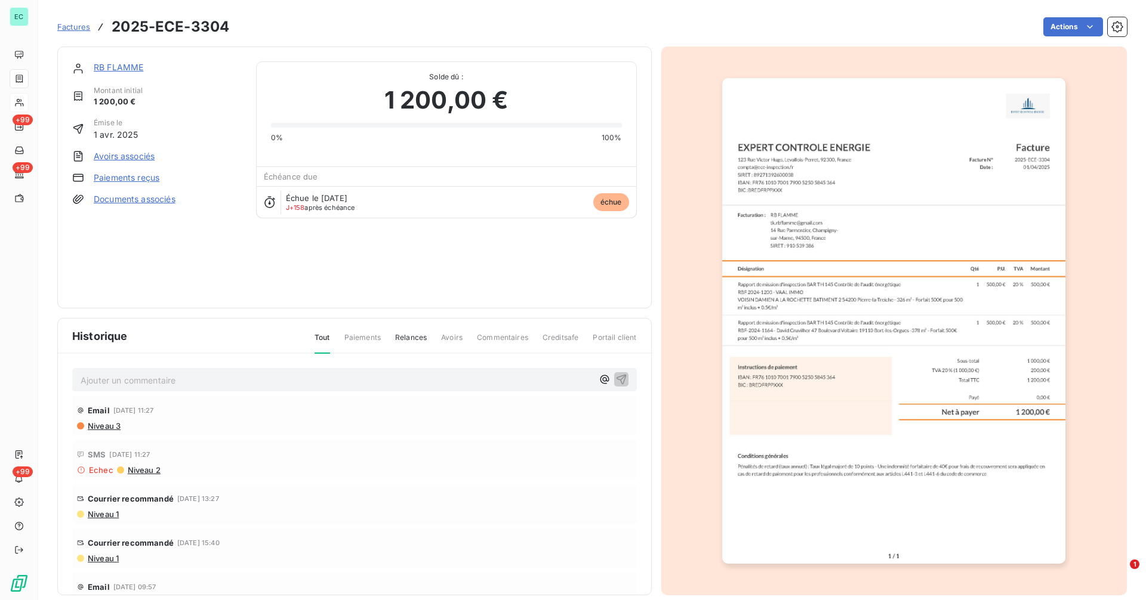
click at [122, 66] on link "RB FLAMME" at bounding box center [119, 67] width 50 height 10
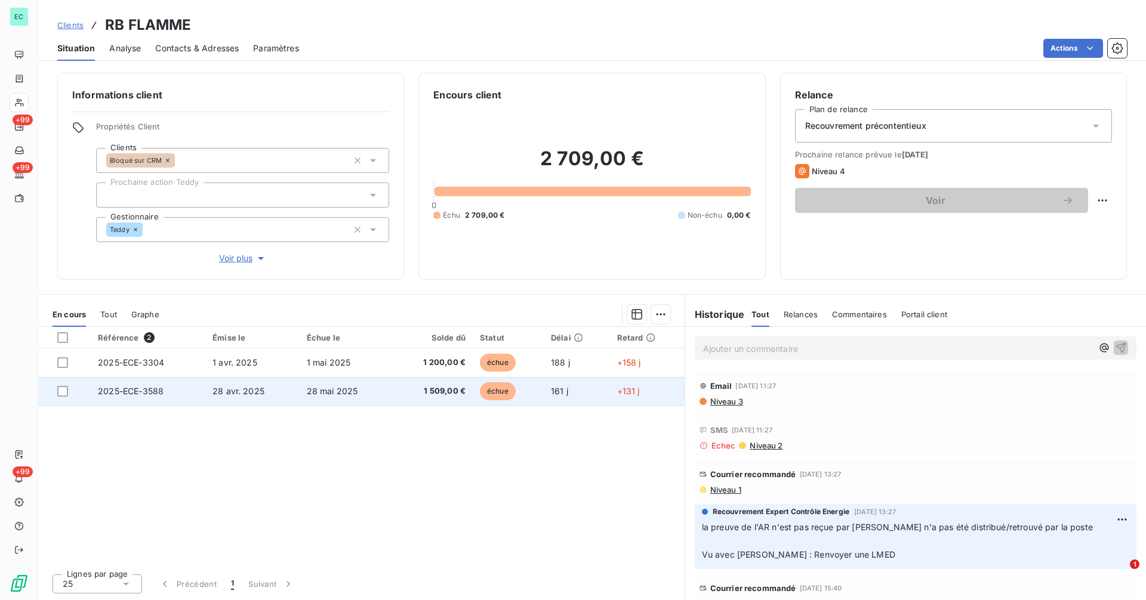
click at [435, 397] on td "1 509,00 €" at bounding box center [433, 391] width 80 height 29
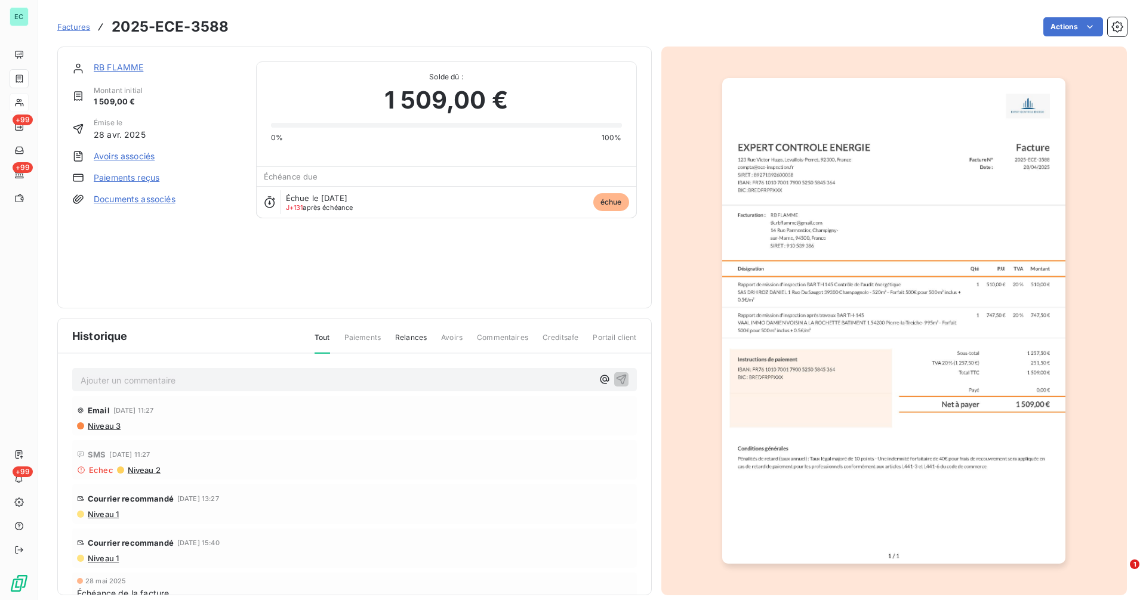
click at [832, 297] on img "button" at bounding box center [893, 321] width 343 height 486
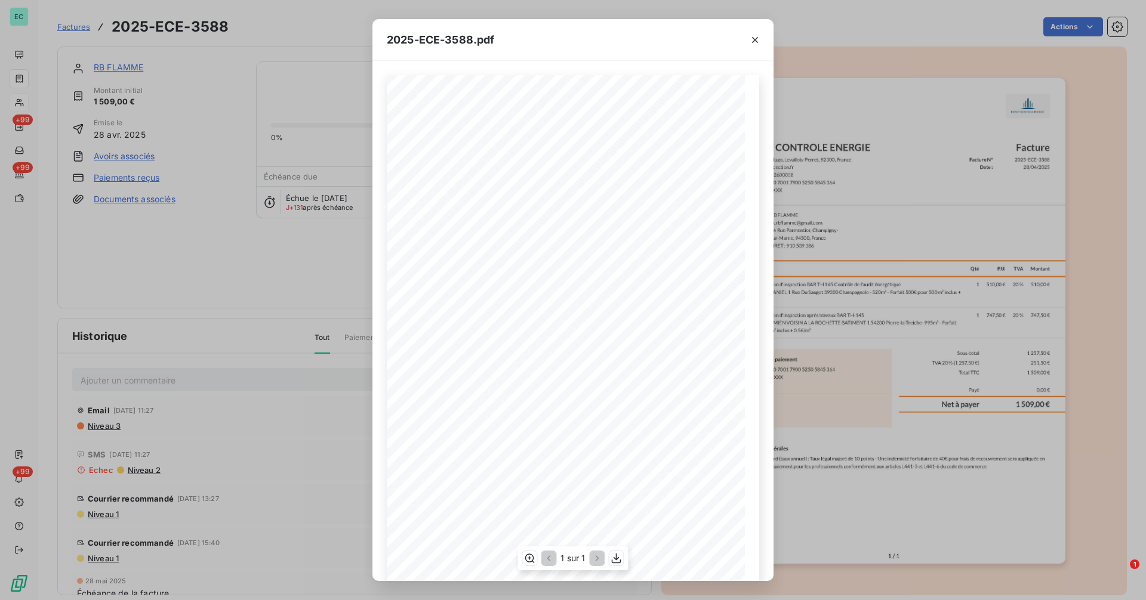
click at [479, 251] on span "SIRET : 910 539 386" at bounding box center [465, 249] width 43 height 5
copy span "SIRET : 910 539 386"
click at [310, 324] on div "2025-ECE-3588.pdf Facture N° 2025-ECE-3588 Date : [DATE] Facture Facturation : …" at bounding box center [573, 300] width 1146 height 600
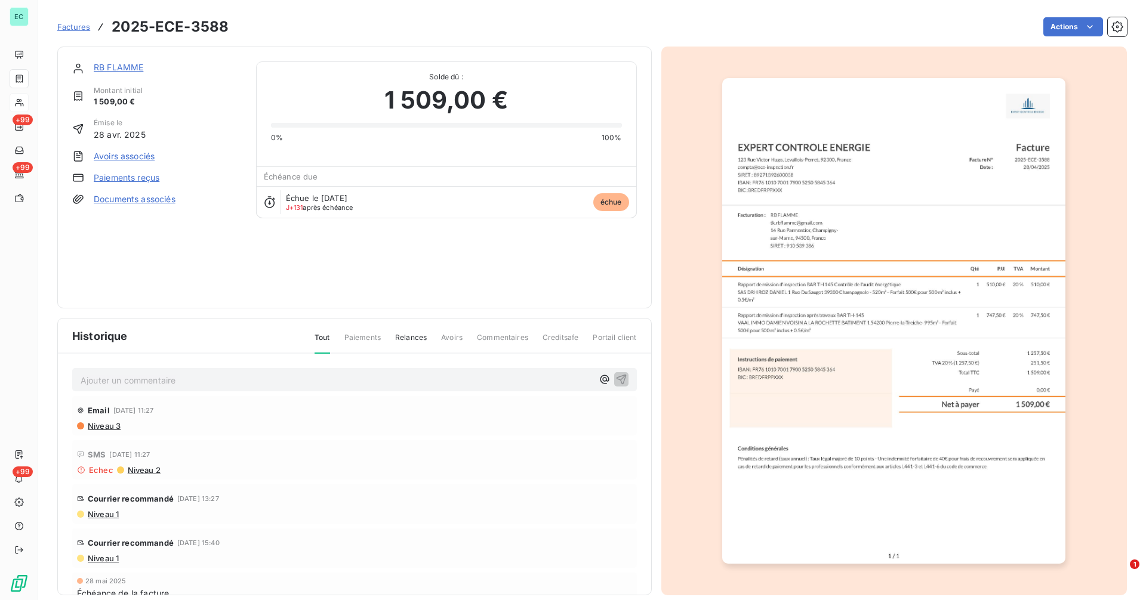
click at [125, 67] on link "RB FLAMME" at bounding box center [119, 67] width 50 height 10
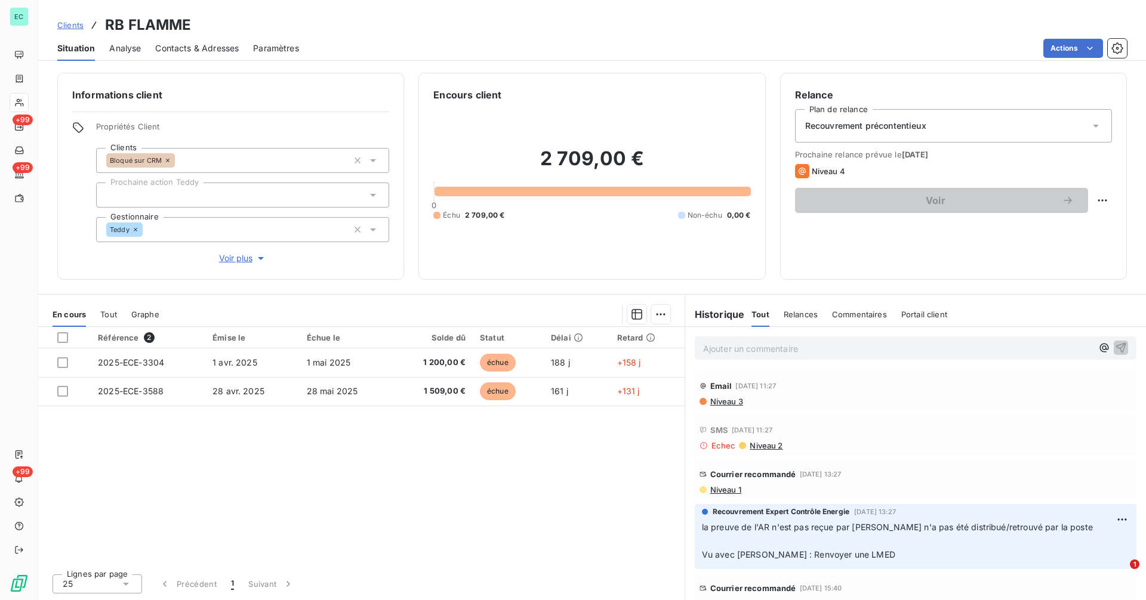
click at [195, 51] on span "Contacts & Adresses" at bounding box center [197, 48] width 84 height 12
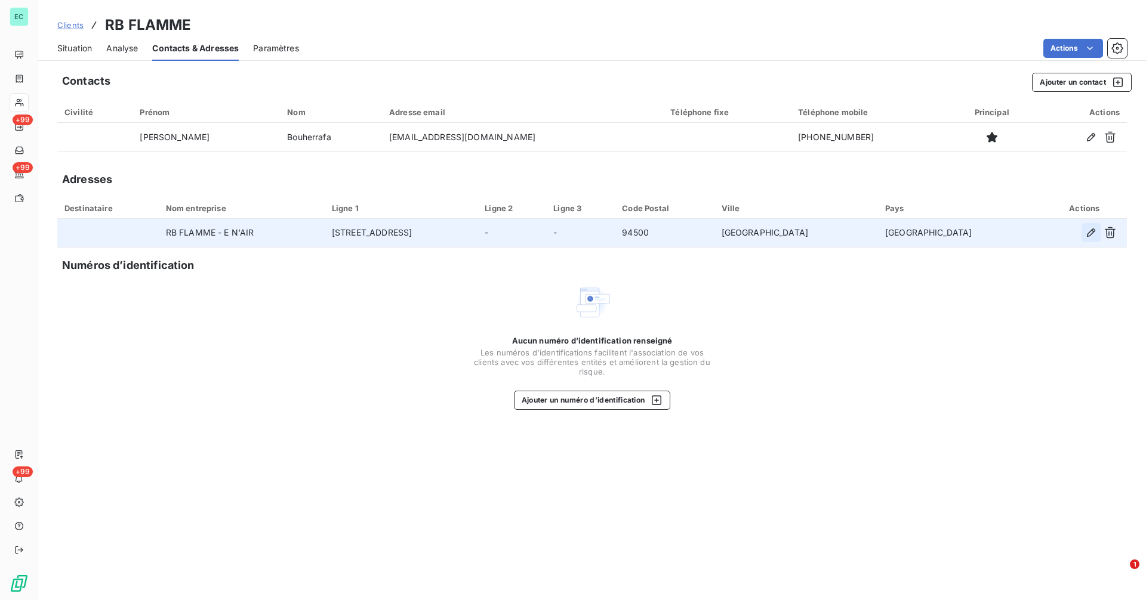
click at [1086, 234] on icon "button" at bounding box center [1091, 233] width 12 height 12
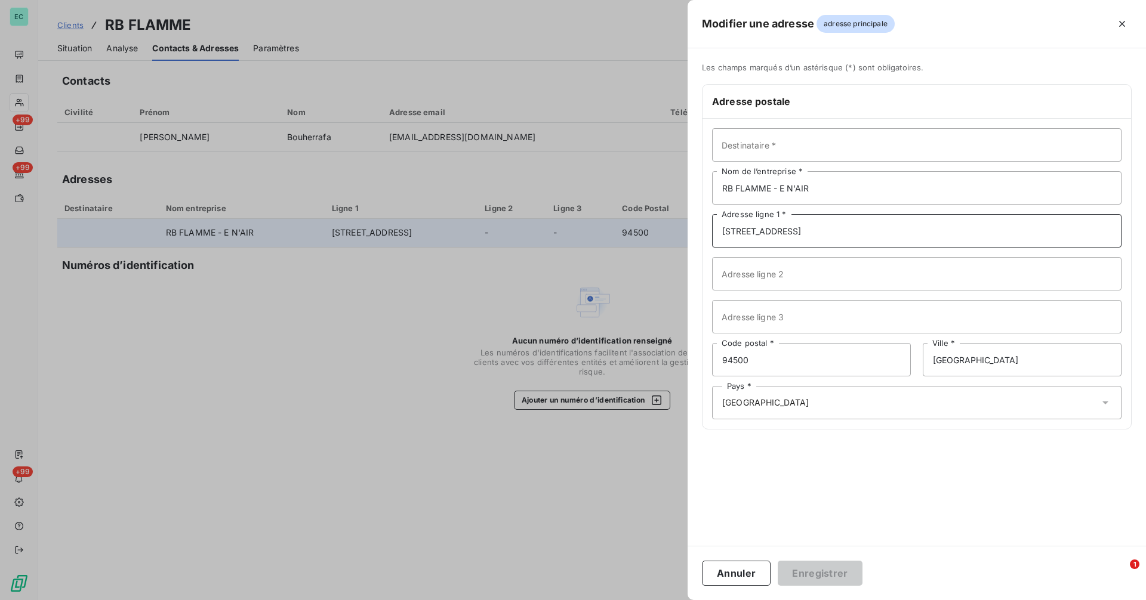
click at [862, 230] on input "[STREET_ADDRESS]" at bounding box center [916, 230] width 409 height 33
click at [860, 229] on input "[STREET_ADDRESS]" at bounding box center [916, 230] width 409 height 33
click at [860, 228] on input "[STREET_ADDRESS]" at bounding box center [916, 230] width 409 height 33
click at [807, 229] on input "[STREET_ADDRESS]" at bounding box center [916, 230] width 409 height 33
click at [809, 232] on input "[STREET_ADDRESS]" at bounding box center [916, 230] width 409 height 33
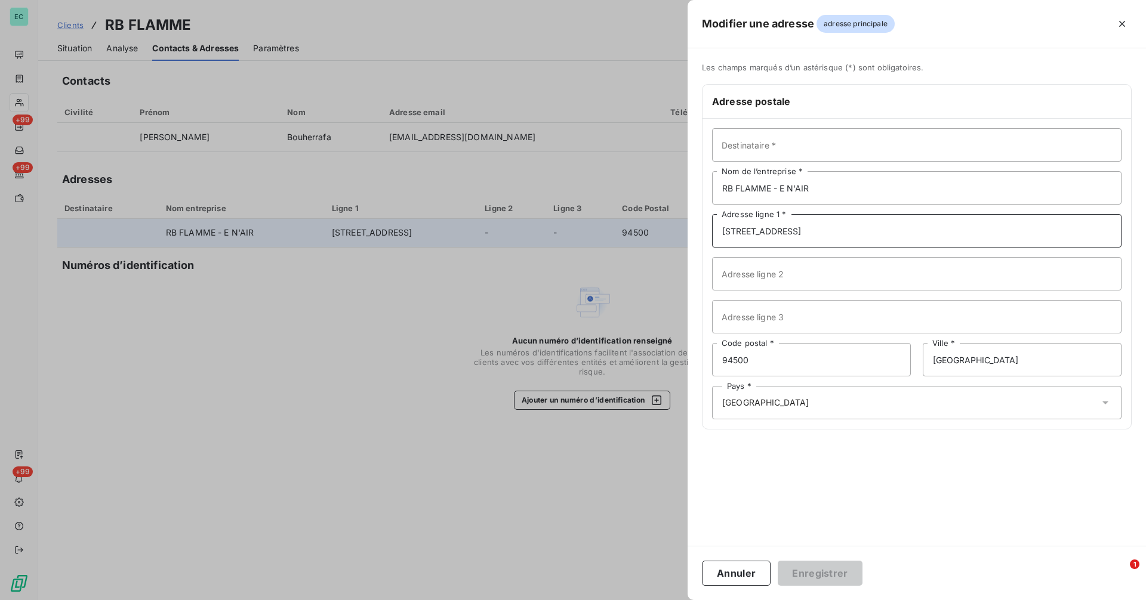
click at [809, 232] on input "[STREET_ADDRESS]" at bounding box center [916, 230] width 409 height 33
click at [807, 232] on input "[STREET_ADDRESS]" at bounding box center [916, 230] width 409 height 33
paste input "[STREET_ADDRESS][PERSON_NAME]"
click at [840, 232] on input "[STREET_ADDRESS][PERSON_NAME]" at bounding box center [916, 230] width 409 height 33
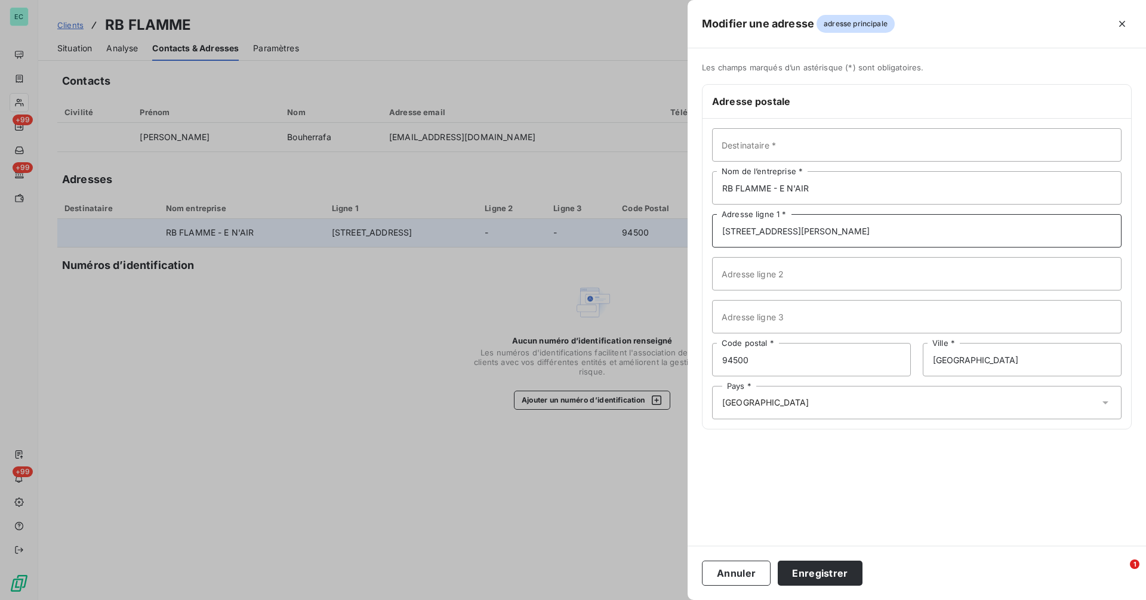
type input "[STREET_ADDRESS][PERSON_NAME]"
click at [764, 360] on input "94500" at bounding box center [811, 359] width 199 height 33
click at [763, 360] on input "94500" at bounding box center [811, 359] width 199 height 33
paste input "2300 LEVALLOIS-PERRET"
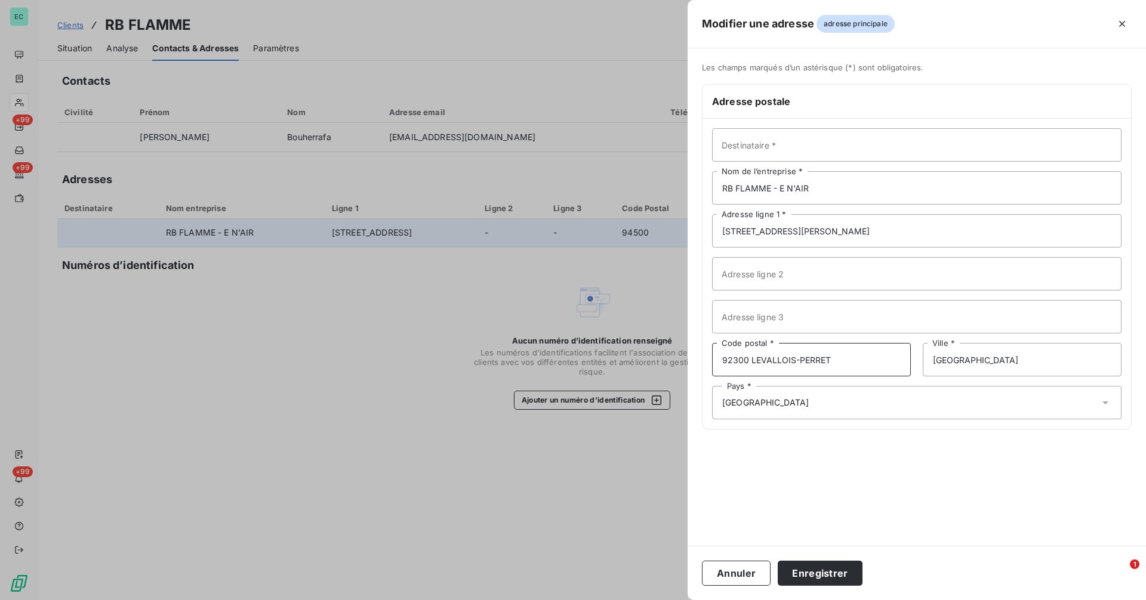
click at [752, 362] on input "92300 LEVALLOIS-PERRET" at bounding box center [811, 359] width 199 height 33
type input "92300"
click at [1084, 356] on input "[GEOGRAPHIC_DATA]" at bounding box center [1022, 359] width 199 height 33
click at [1083, 356] on input "[GEOGRAPHIC_DATA]" at bounding box center [1022, 359] width 199 height 33
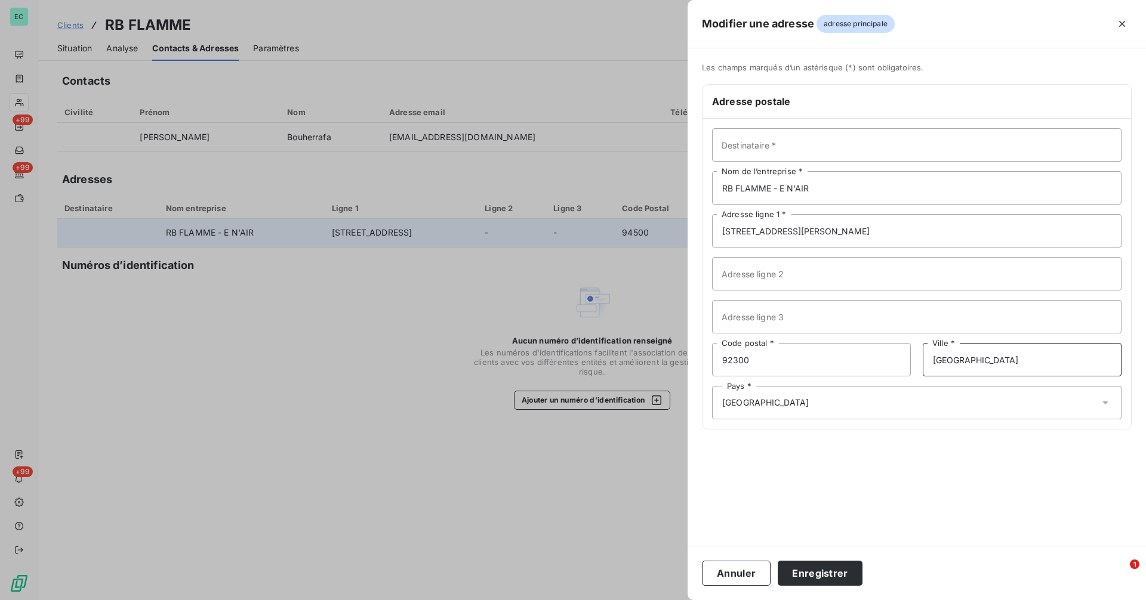
drag, startPoint x: 1054, startPoint y: 367, endPoint x: 971, endPoint y: 365, distance: 83.6
click at [996, 365] on input "[GEOGRAPHIC_DATA]" at bounding box center [1022, 359] width 199 height 33
drag, startPoint x: 883, startPoint y: 365, endPoint x: 874, endPoint y: 365, distance: 9.0
click at [874, 365] on div "92300 Code postal * [GEOGRAPHIC_DATA] *" at bounding box center [916, 359] width 409 height 33
click at [1045, 364] on input "[GEOGRAPHIC_DATA]" at bounding box center [1022, 359] width 199 height 33
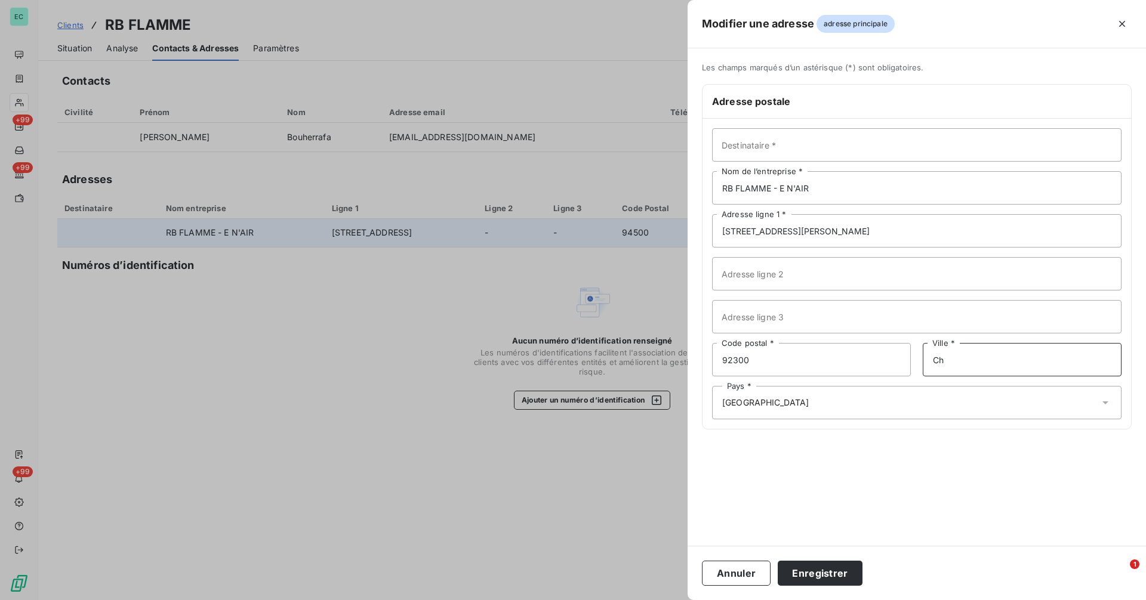
type input "C"
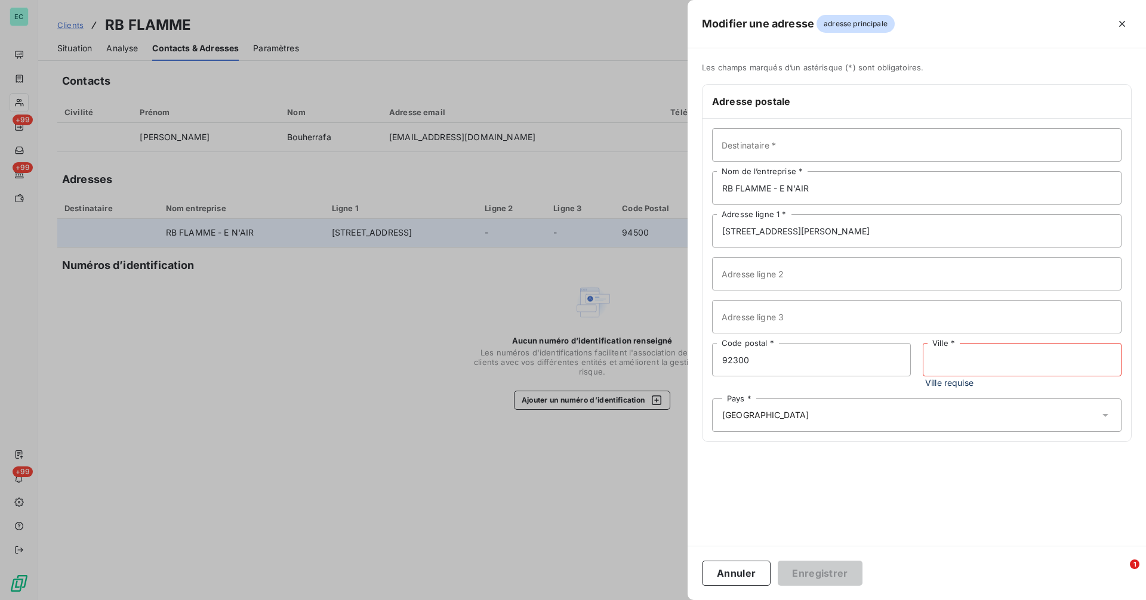
paste input "[STREET_ADDRESS][PERSON_NAME]"
click at [1032, 365] on input "[STREET_ADDRESS][PERSON_NAME]" at bounding box center [1022, 359] width 199 height 33
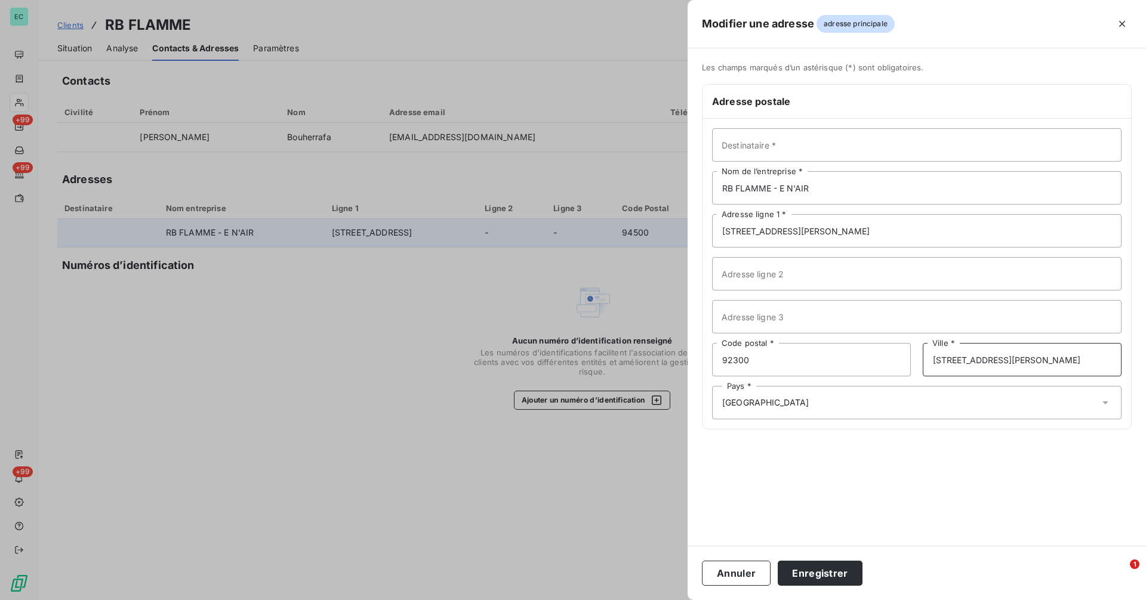
scroll to position [0, 0]
type input "LEVALLOIS-PERRET"
click at [797, 152] on input "Destinataire *" at bounding box center [916, 144] width 409 height 33
paste input "[PERSON_NAME]"
type input "[PERSON_NAME]"
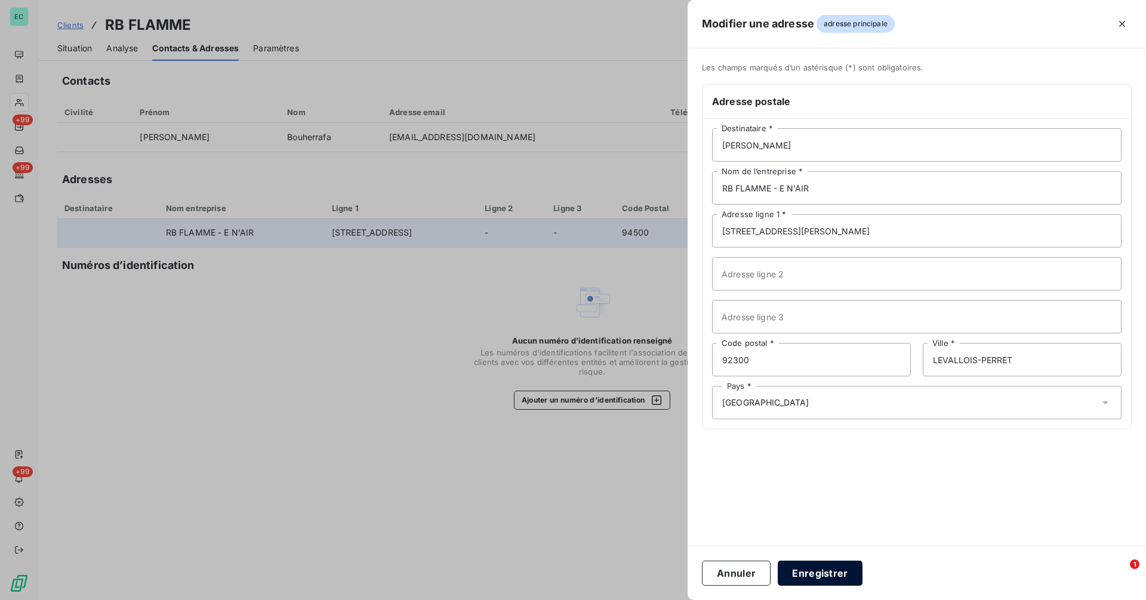
click at [818, 579] on button "Enregistrer" at bounding box center [820, 573] width 85 height 25
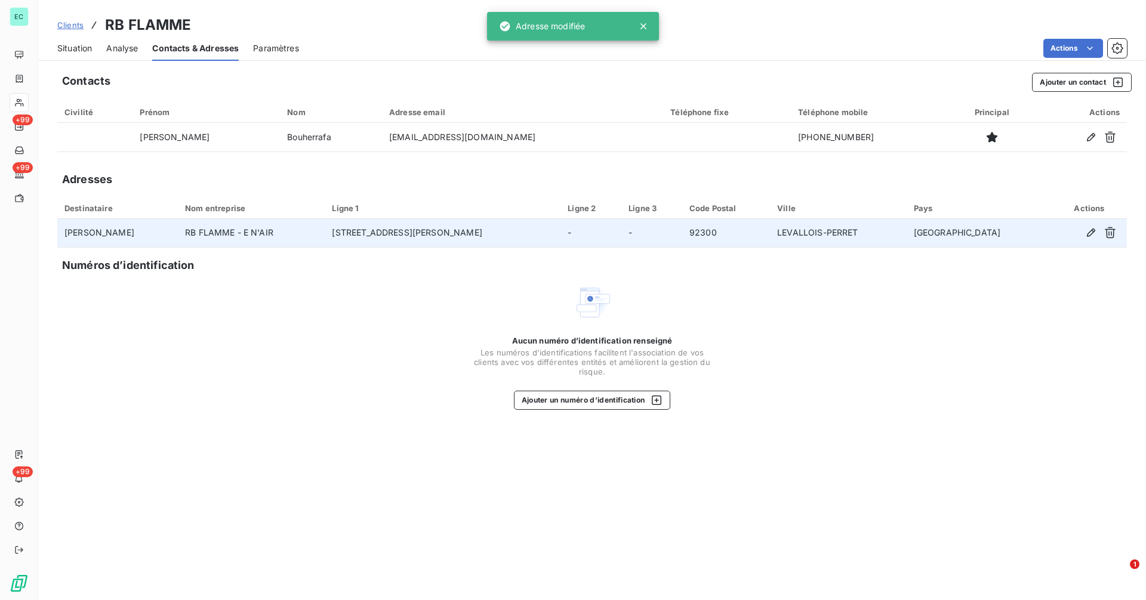
drag, startPoint x: 710, startPoint y: 175, endPoint x: 700, endPoint y: 179, distance: 10.8
click at [708, 178] on div "Adresses" at bounding box center [591, 179] width 1069 height 17
click at [78, 49] on span "Situation" at bounding box center [74, 48] width 35 height 12
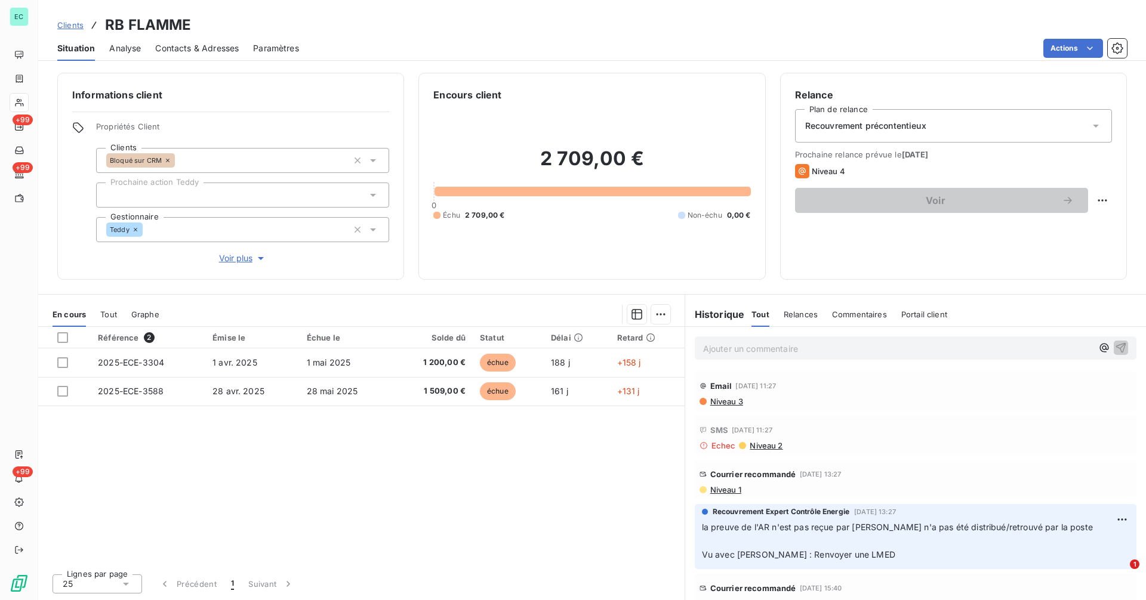
click at [1098, 204] on html "EC +99 +99 +99 Clients RB FLAMME Situation Analyse Contacts & Adresses Paramètr…" at bounding box center [573, 300] width 1146 height 600
click at [1053, 223] on div "Replanifier cette action" at bounding box center [1053, 226] width 107 height 19
select select "9"
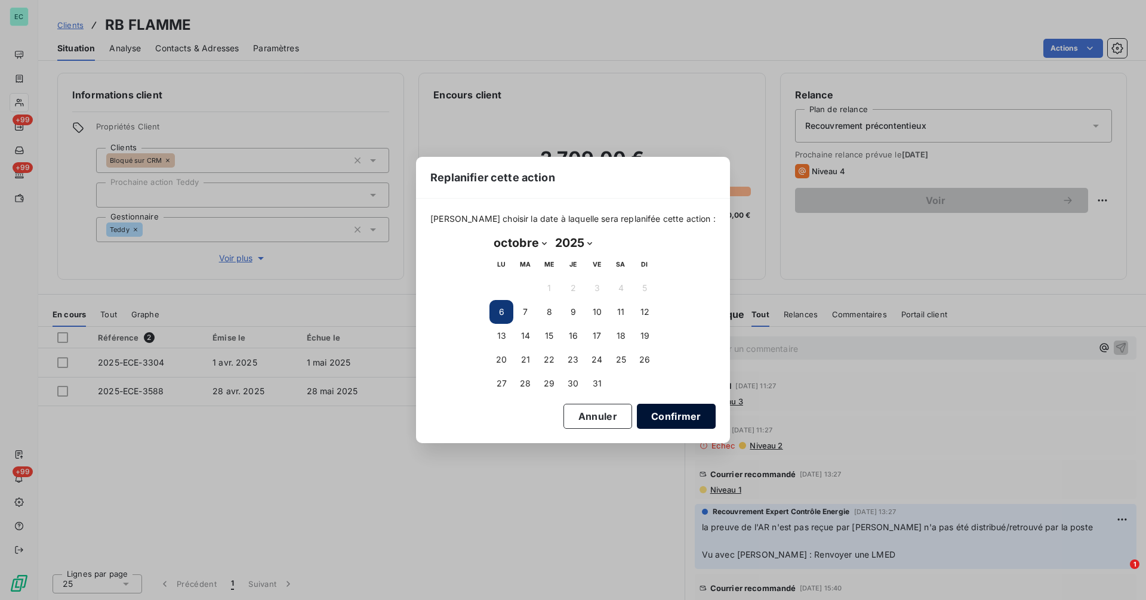
click at [662, 417] on button "Confirmer" at bounding box center [676, 416] width 79 height 25
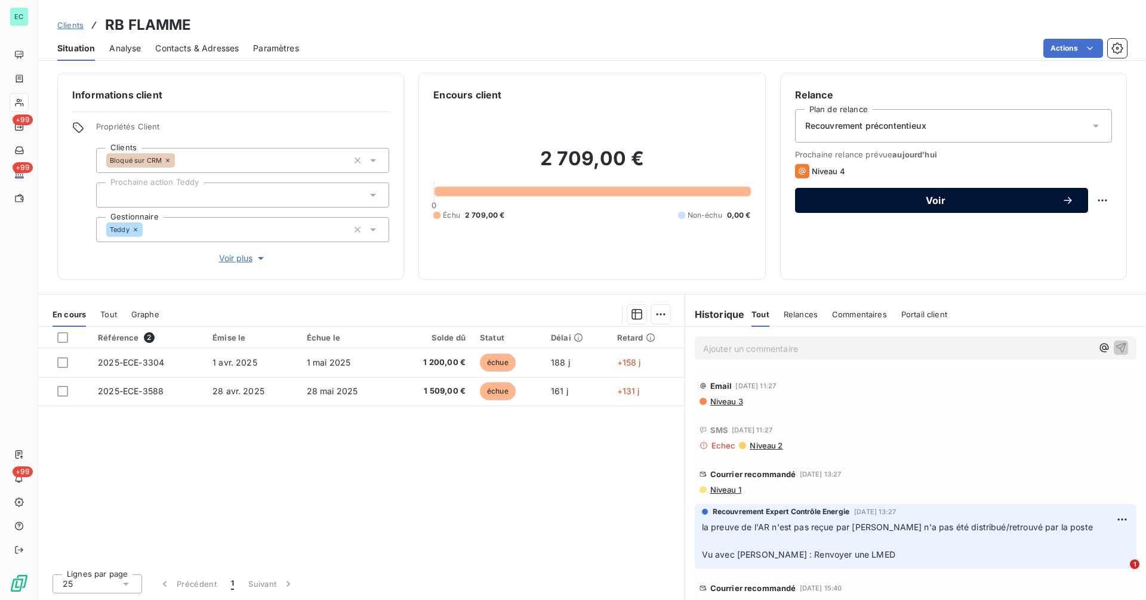
click at [995, 199] on span "Voir" at bounding box center [935, 201] width 252 height 10
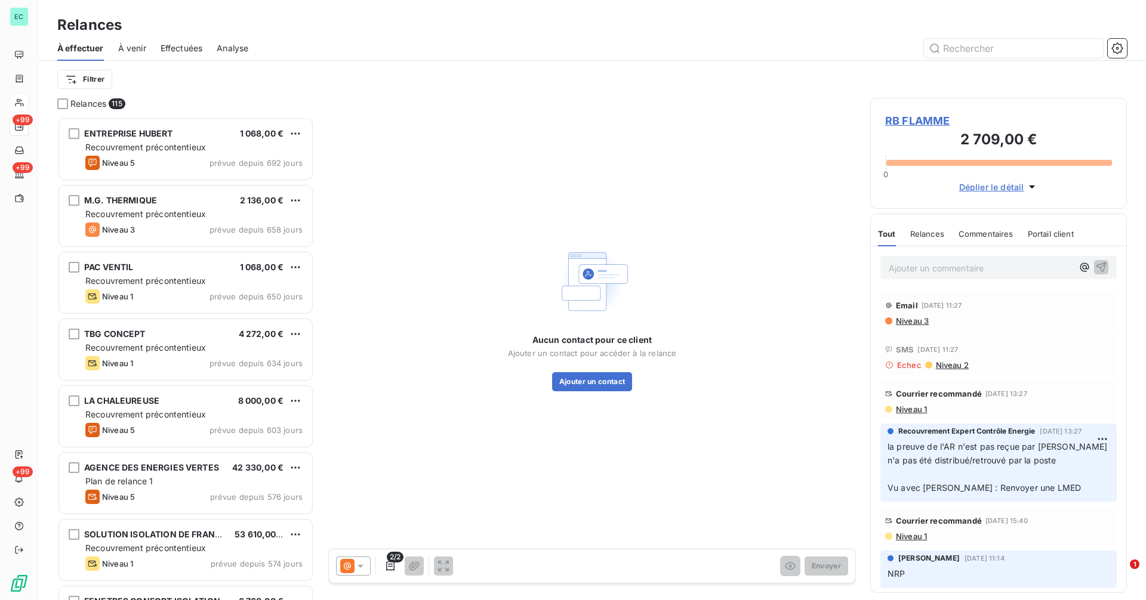
scroll to position [474, 248]
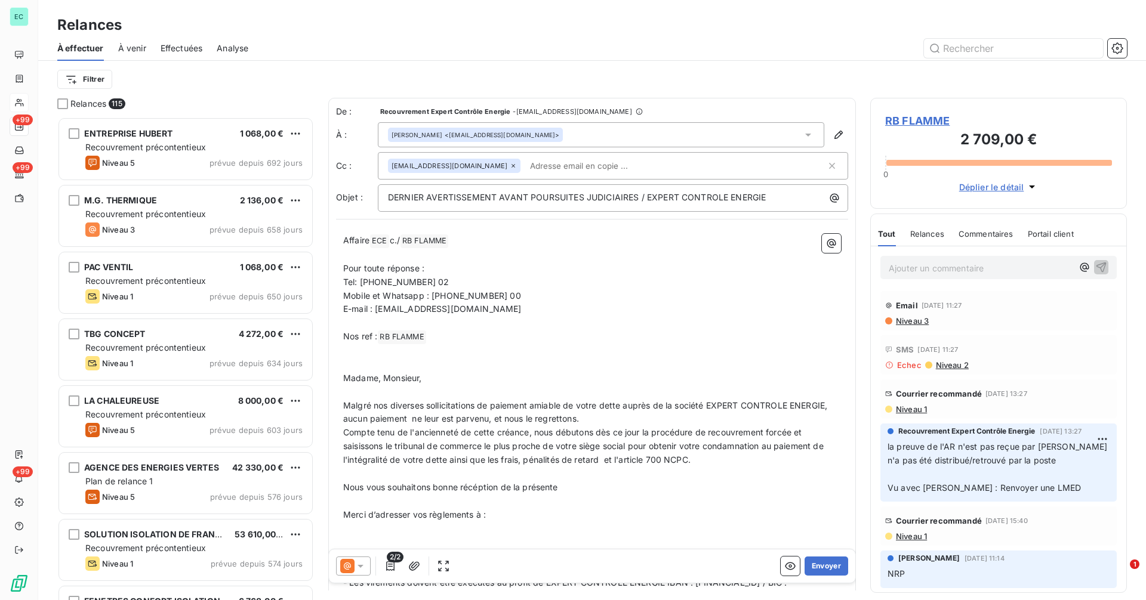
click at [341, 567] on icon at bounding box center [347, 566] width 14 height 14
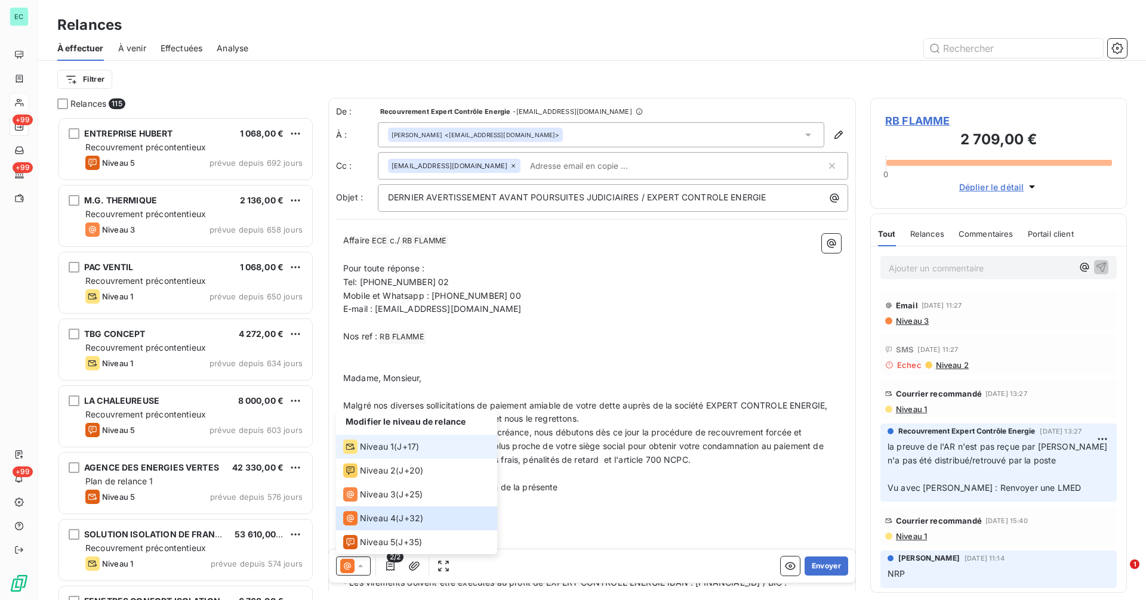
click at [389, 451] on span "Niveau 1" at bounding box center [377, 447] width 34 height 12
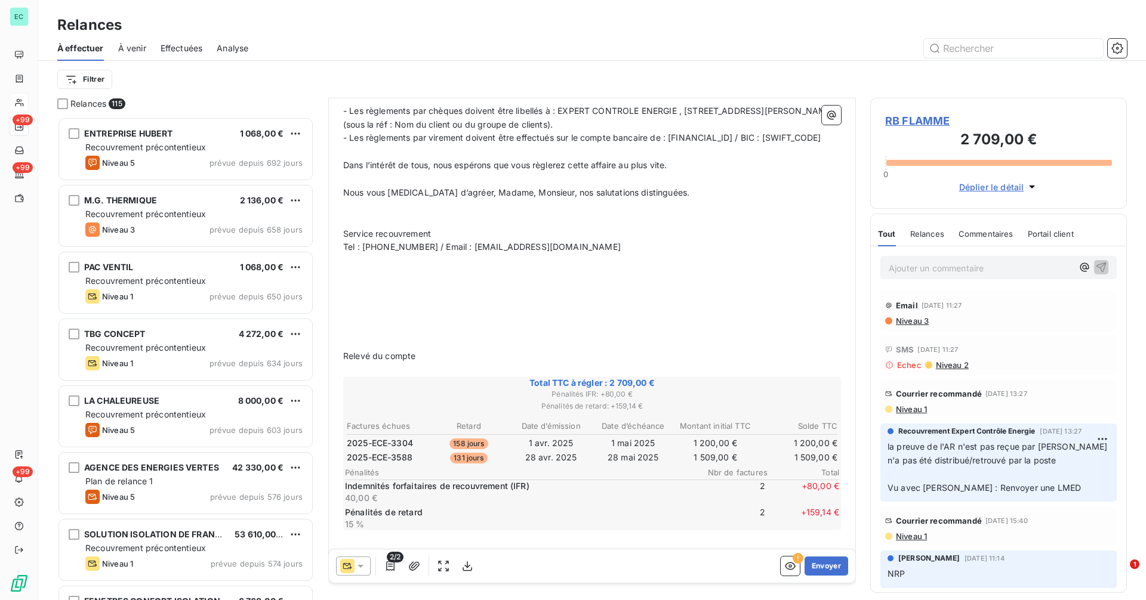
scroll to position [535, 0]
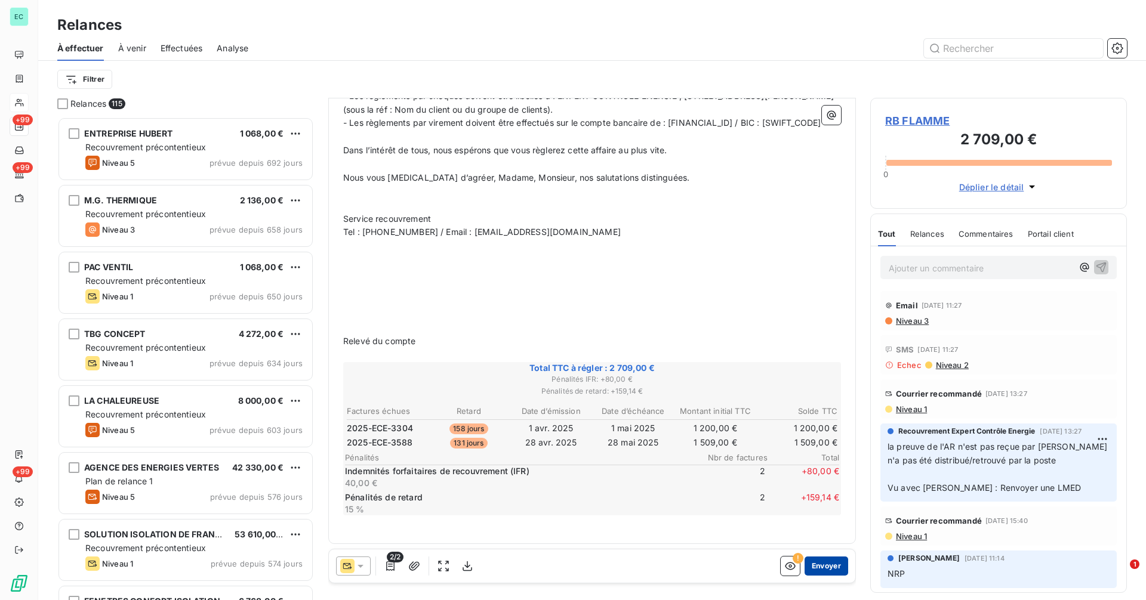
click at [817, 563] on button "Envoyer" at bounding box center [826, 566] width 44 height 19
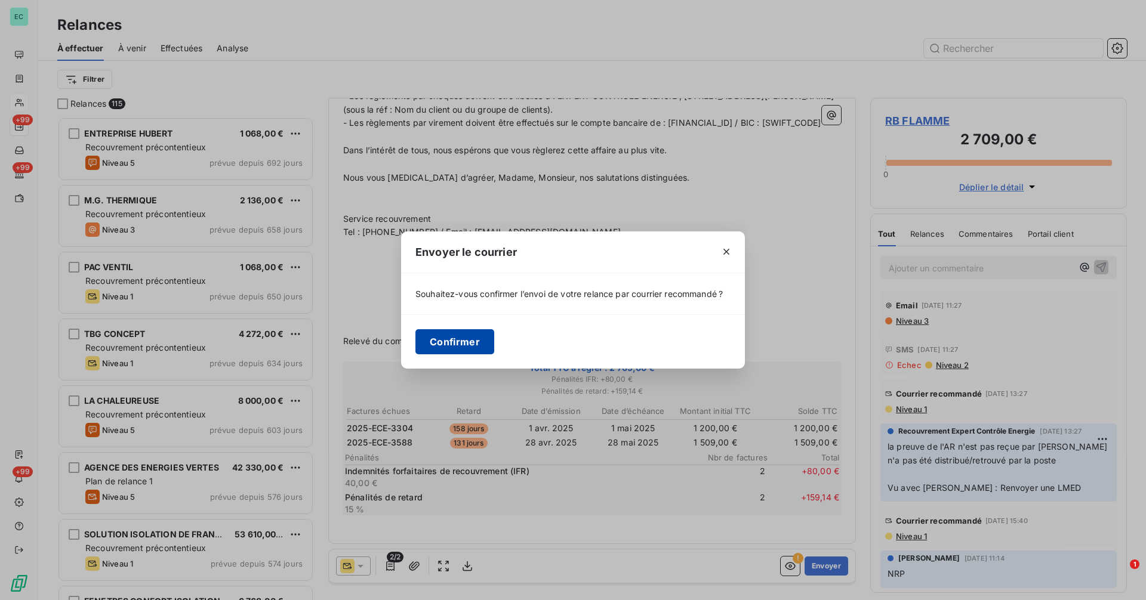
click at [480, 346] on button "Confirmer" at bounding box center [454, 341] width 79 height 25
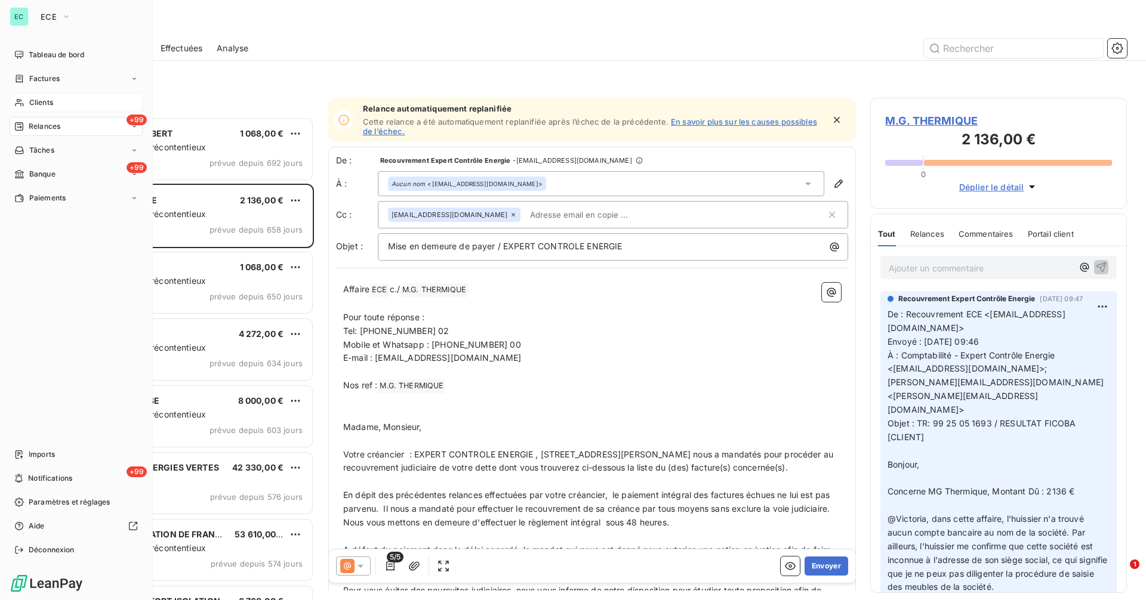
click at [51, 104] on span "Clients" at bounding box center [41, 102] width 24 height 11
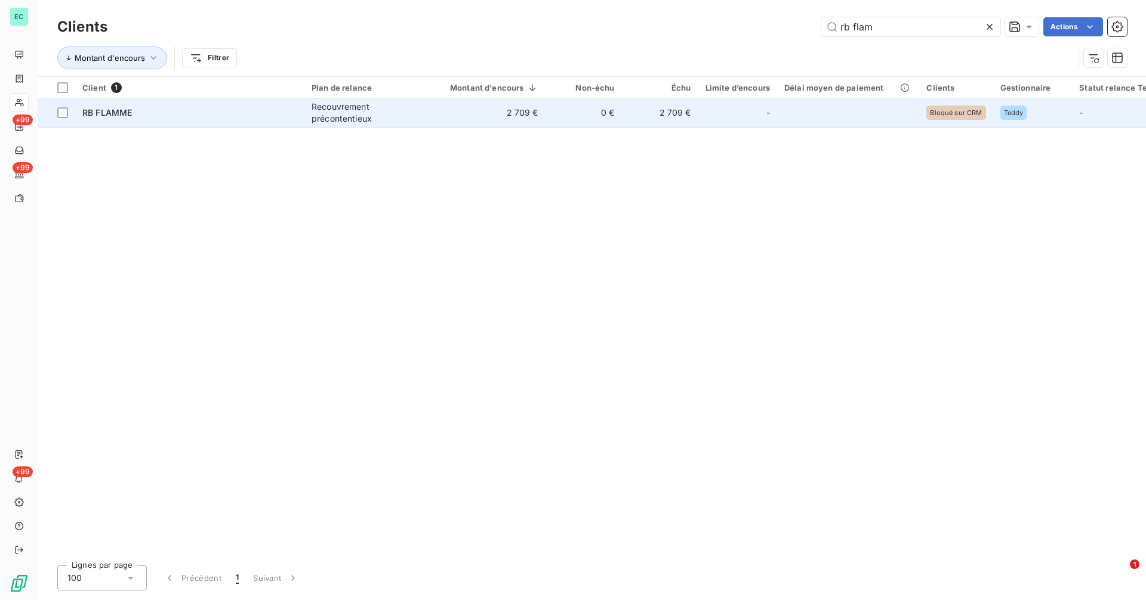
click at [606, 117] on td "0 €" at bounding box center [583, 112] width 76 height 29
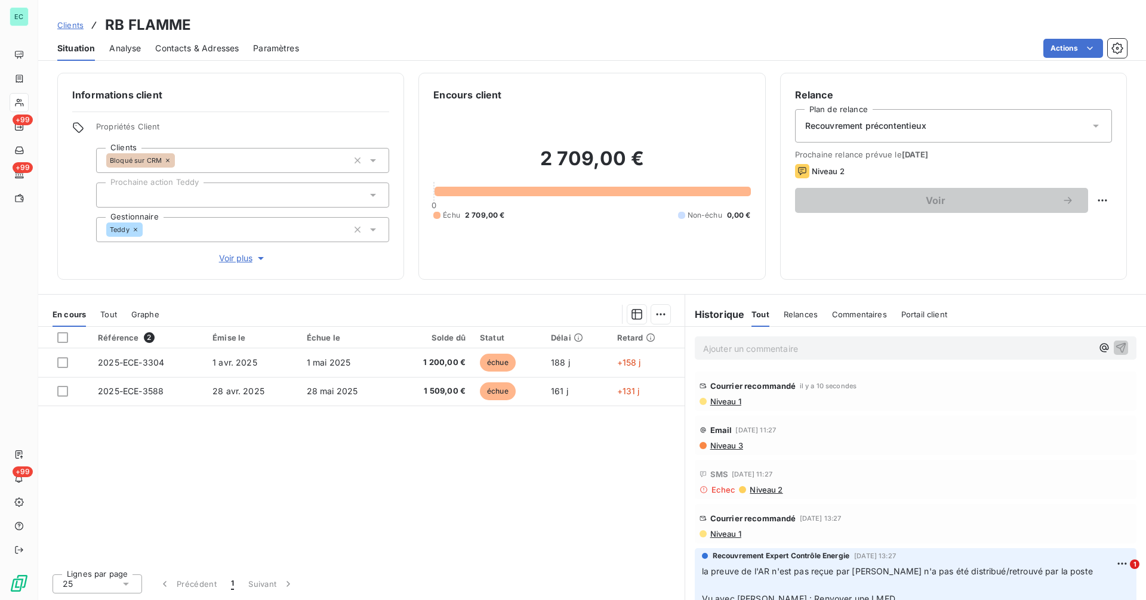
click at [196, 49] on span "Contacts & Adresses" at bounding box center [197, 48] width 84 height 12
click at [196, 50] on span "Contacts & Adresses" at bounding box center [197, 48] width 84 height 12
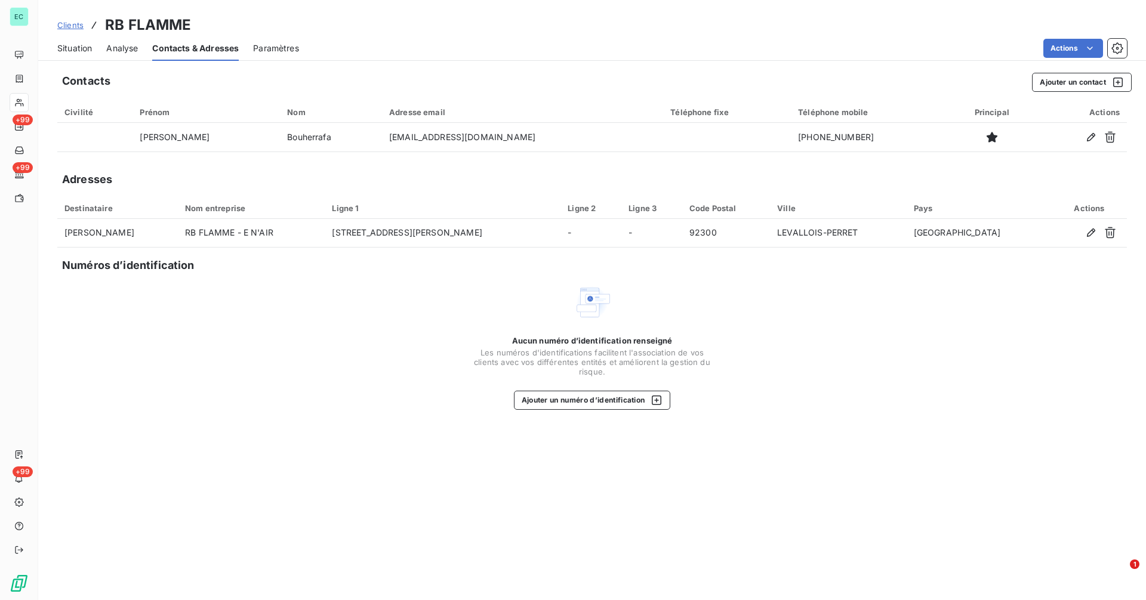
click at [80, 51] on span "Situation" at bounding box center [74, 48] width 35 height 12
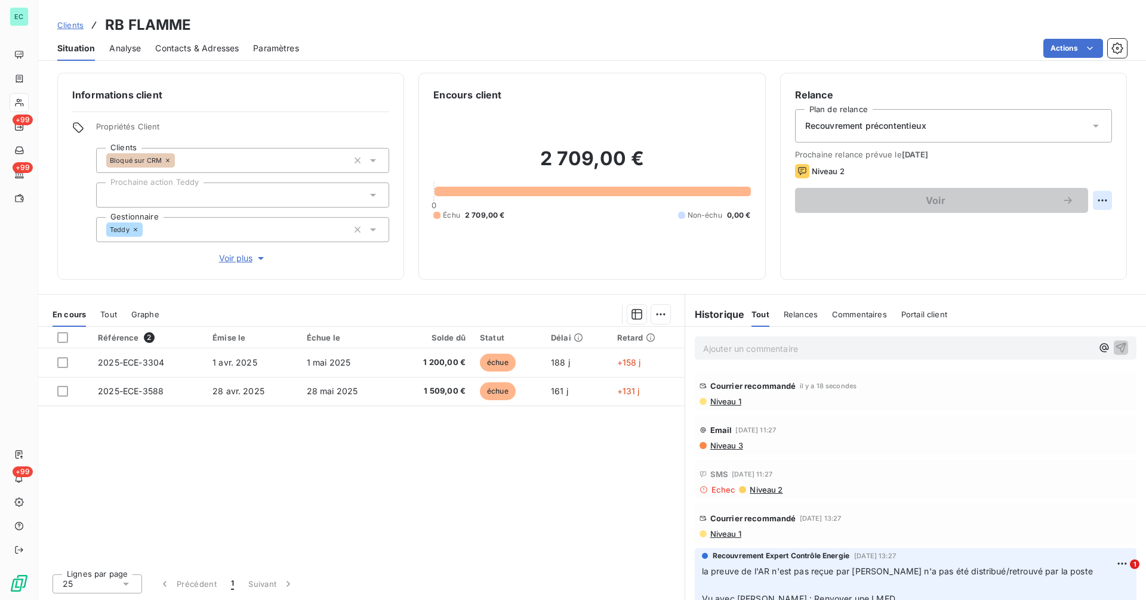
click at [1109, 198] on html "EC +99 +99 +99 Clients RB FLAMME Situation Analyse Contacts & Adresses Paramètr…" at bounding box center [573, 300] width 1146 height 600
click at [1052, 227] on div "Replanifier cette action" at bounding box center [1053, 226] width 107 height 19
select select "9"
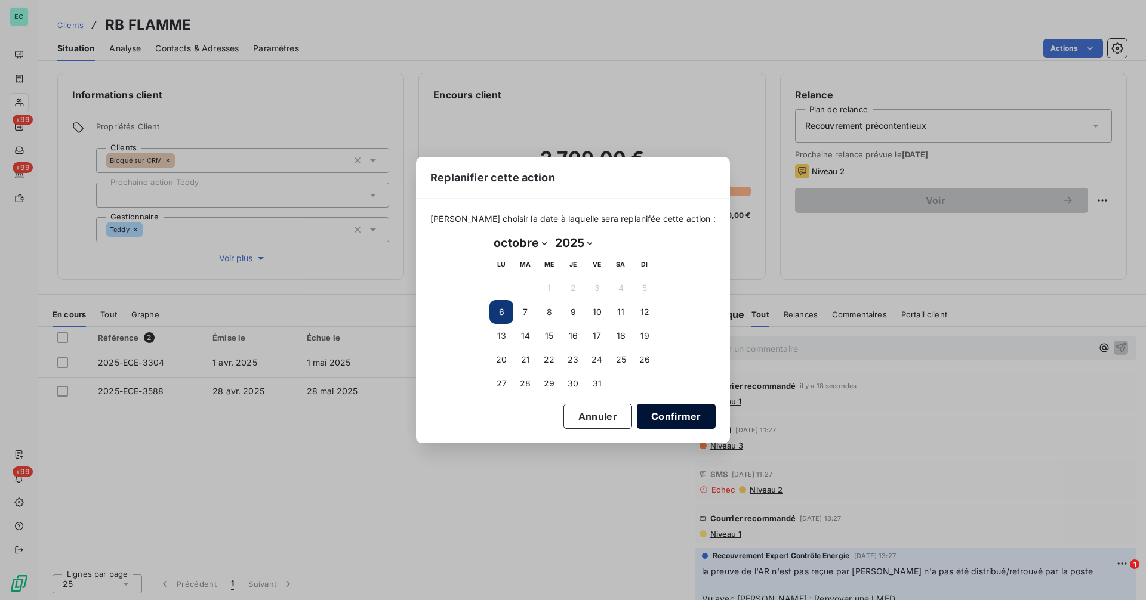
drag, startPoint x: 665, startPoint y: 422, endPoint x: 670, endPoint y: 416, distance: 8.0
click at [665, 422] on button "Confirmer" at bounding box center [676, 416] width 79 height 25
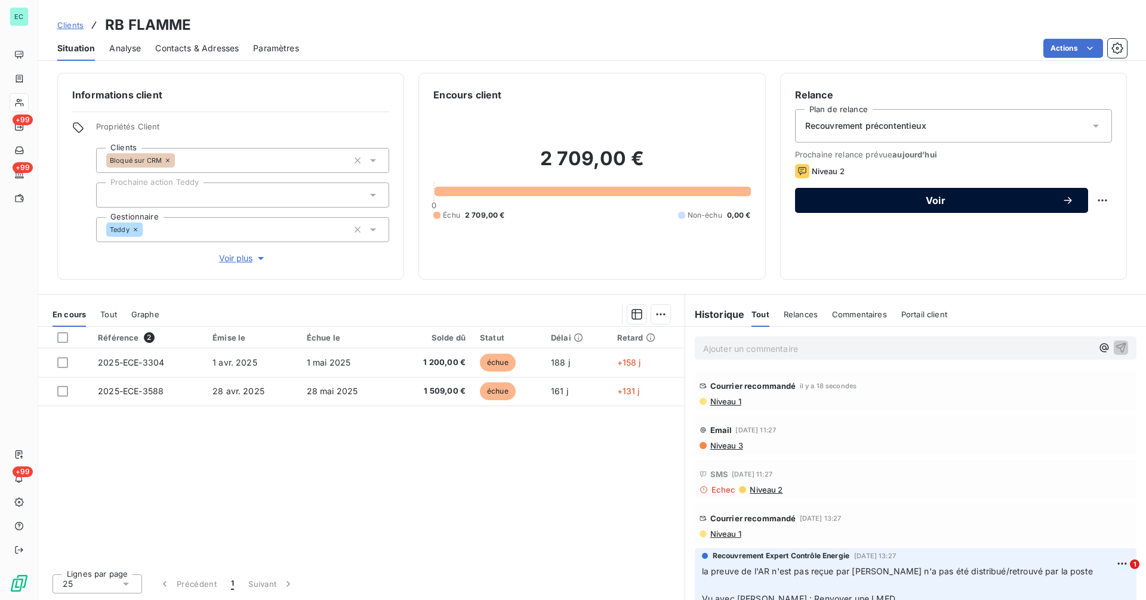
click at [940, 200] on span "Voir" at bounding box center [935, 201] width 252 height 10
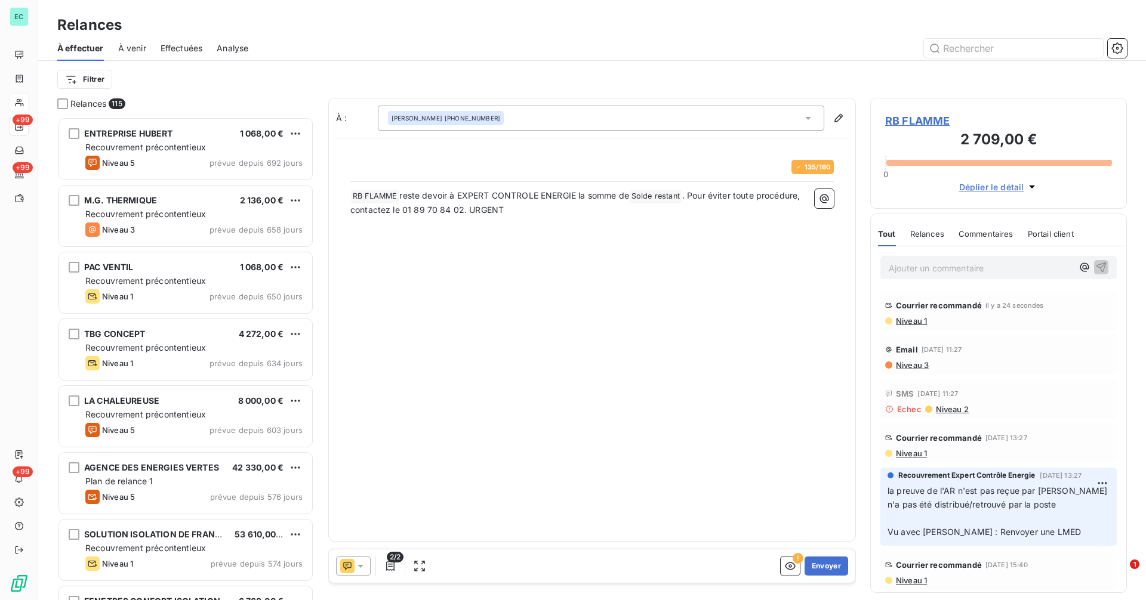
scroll to position [474, 248]
click at [366, 562] on div at bounding box center [353, 566] width 35 height 19
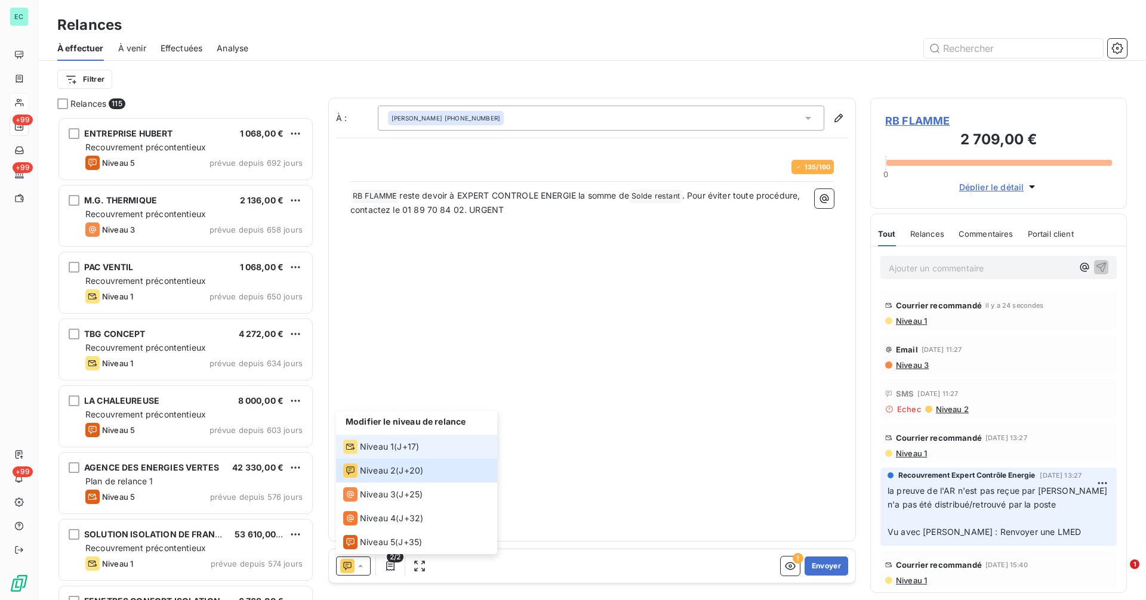
click at [371, 447] on span "Niveau 1" at bounding box center [377, 447] width 34 height 12
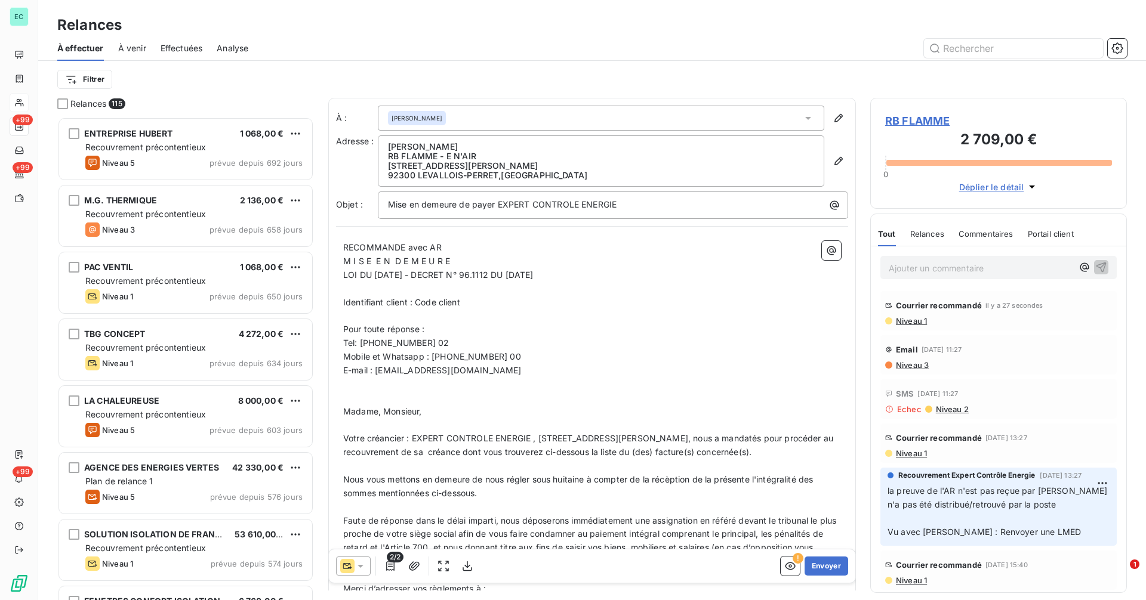
click at [363, 568] on icon at bounding box center [360, 566] width 12 height 12
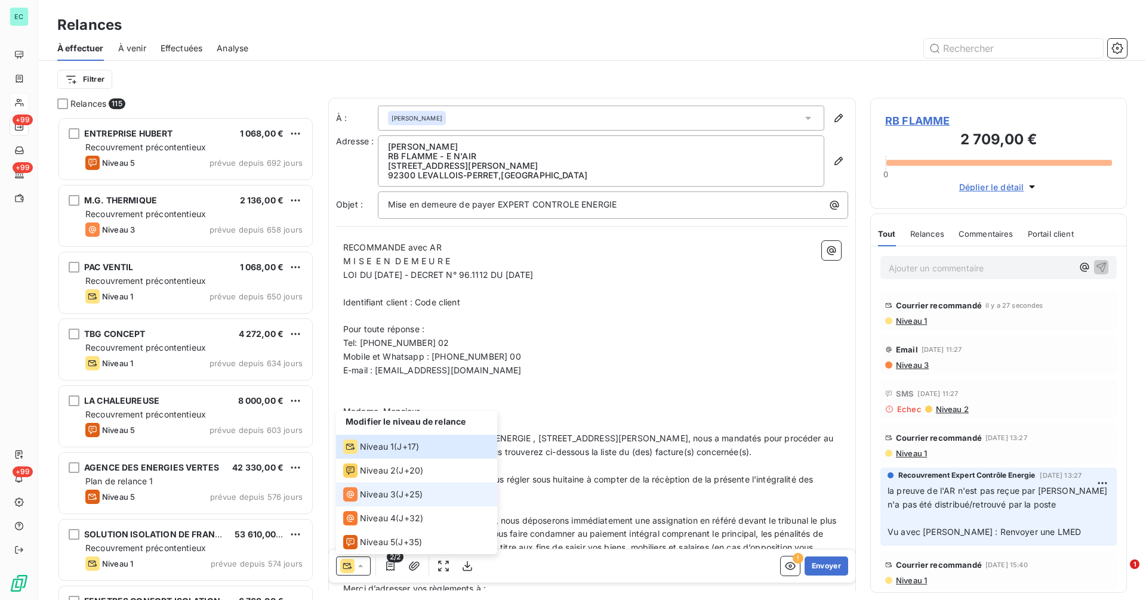
click at [375, 495] on span "Niveau 3" at bounding box center [378, 495] width 36 height 12
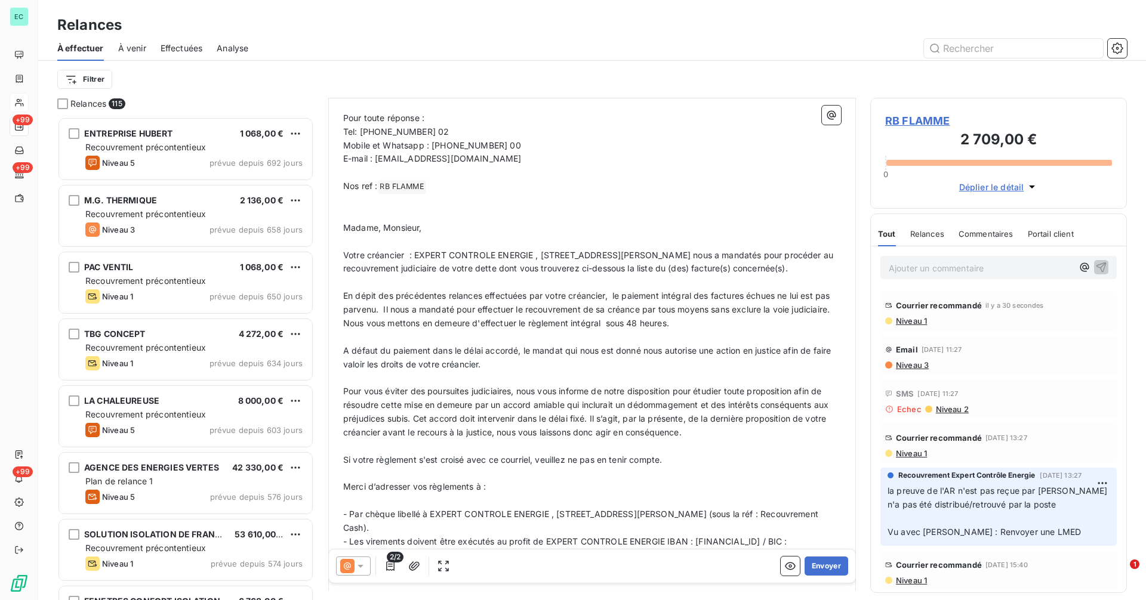
scroll to position [4, 0]
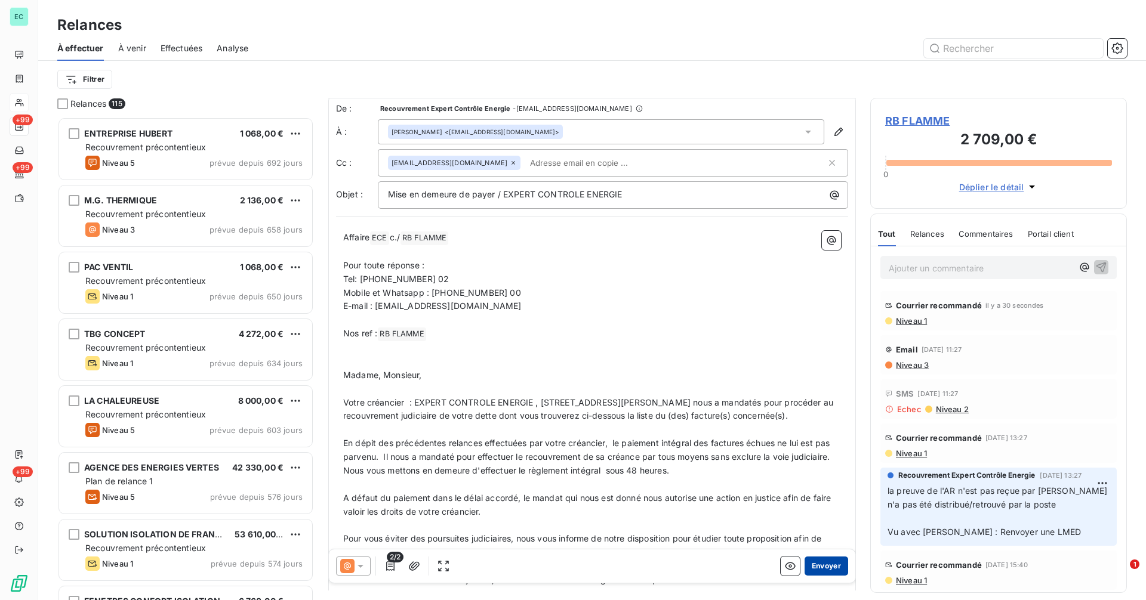
click at [829, 567] on button "Envoyer" at bounding box center [826, 566] width 44 height 19
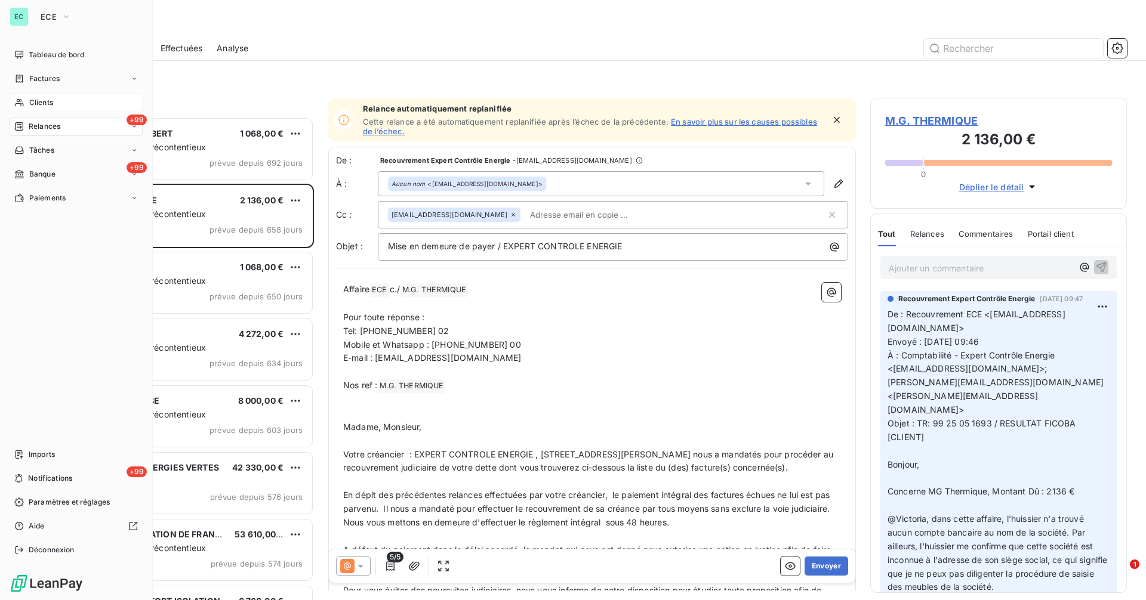
click at [36, 103] on span "Clients" at bounding box center [41, 102] width 24 height 11
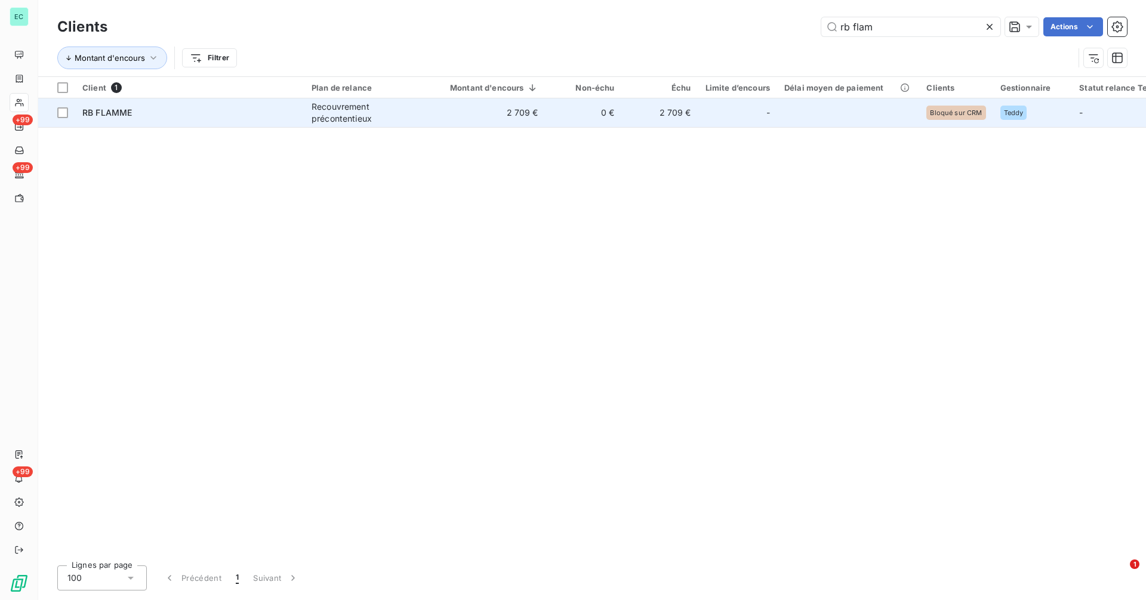
click at [437, 123] on td "2 709 €" at bounding box center [486, 112] width 117 height 29
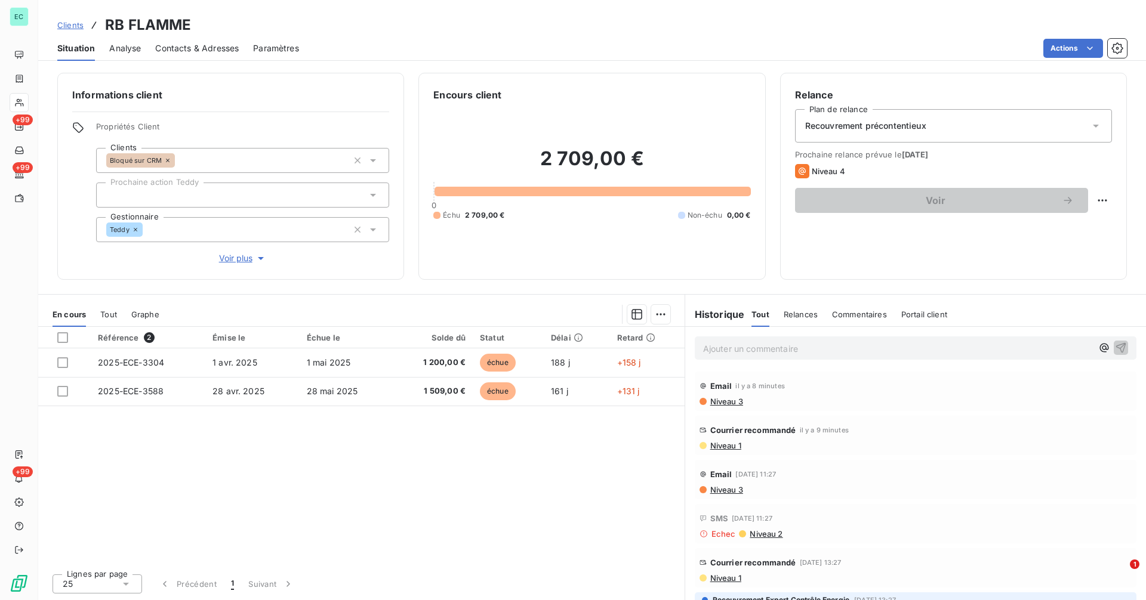
click at [813, 353] on p "Ajouter un commentaire ﻿" at bounding box center [897, 348] width 389 height 15
click at [1098, 347] on icon "button" at bounding box center [1104, 347] width 12 height 12
click at [1032, 400] on span "[PERSON_NAME]" at bounding box center [998, 402] width 82 height 10
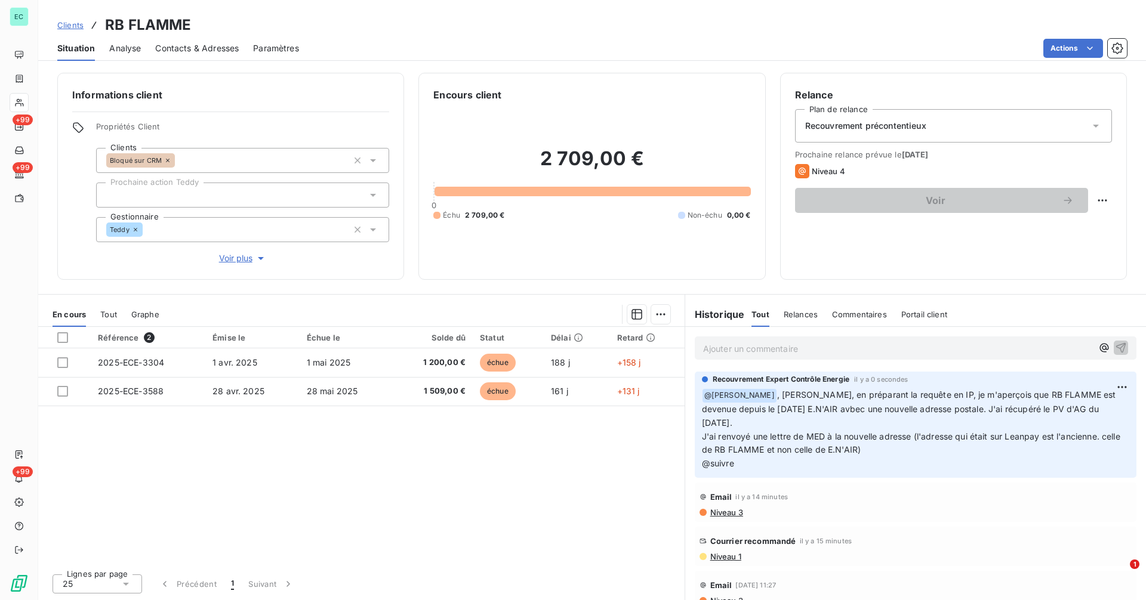
click at [745, 354] on p "Ajouter un commentaire ﻿" at bounding box center [897, 348] width 389 height 15
drag, startPoint x: 779, startPoint y: 349, endPoint x: 694, endPoint y: 356, distance: 85.0
click at [775, 349] on p "910539386" at bounding box center [897, 348] width 389 height 14
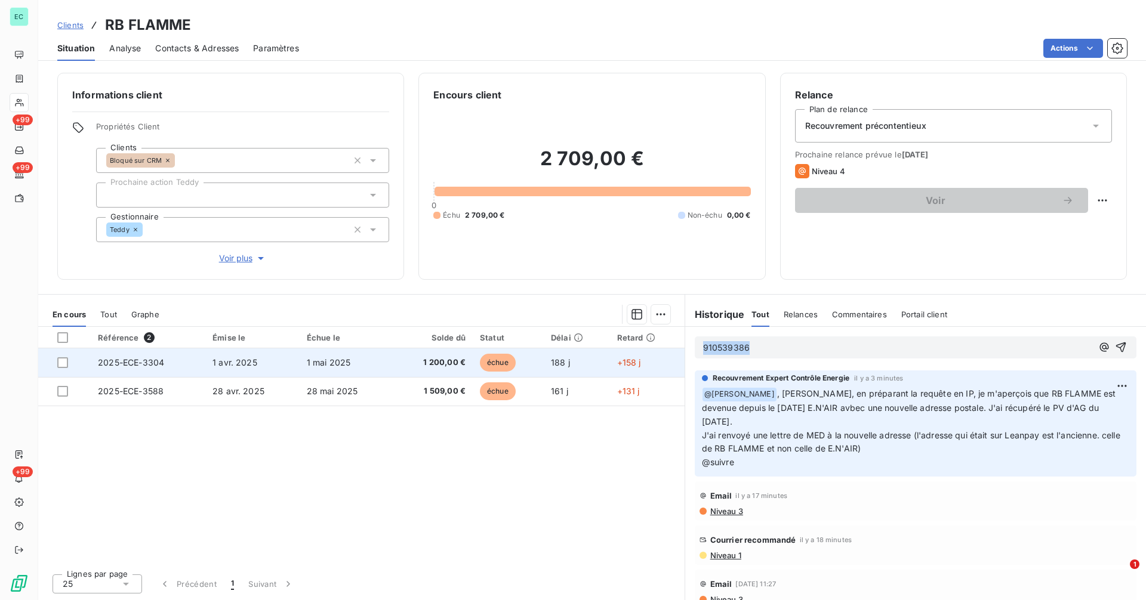
drag, startPoint x: 694, startPoint y: 356, endPoint x: 648, endPoint y: 359, distance: 46.0
click at [651, 358] on div "En cours Tout Graphe Référence 2 Émise le Échue le Solde dû Statut Délai Retard…" at bounding box center [592, 447] width 1108 height 306
click at [648, 359] on td "+158 j" at bounding box center [647, 362] width 75 height 29
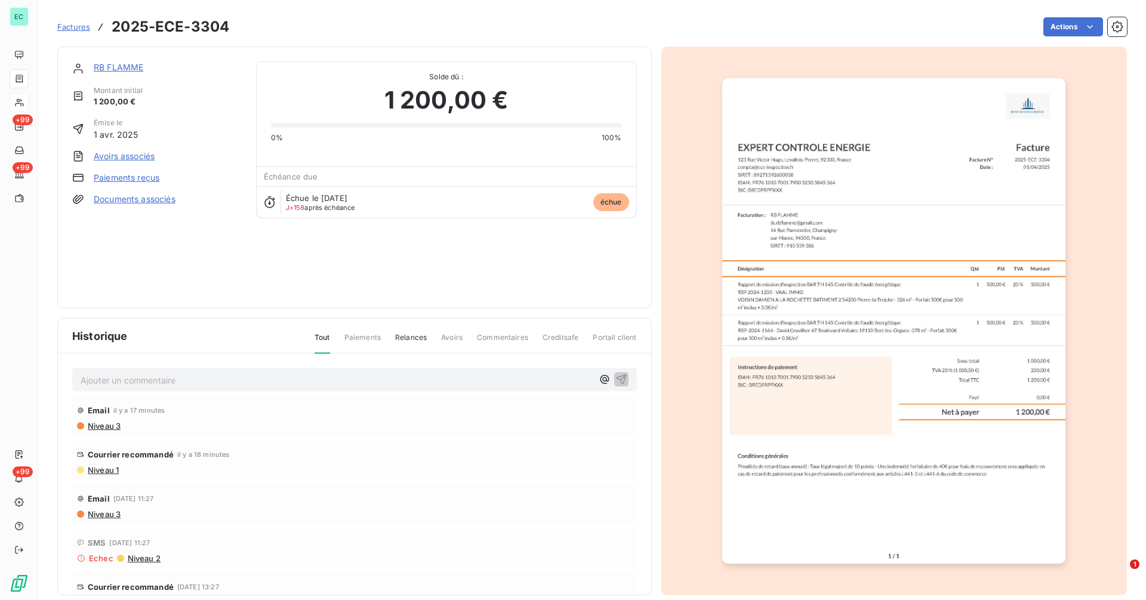
click at [125, 68] on link "RB FLAMME" at bounding box center [119, 67] width 50 height 10
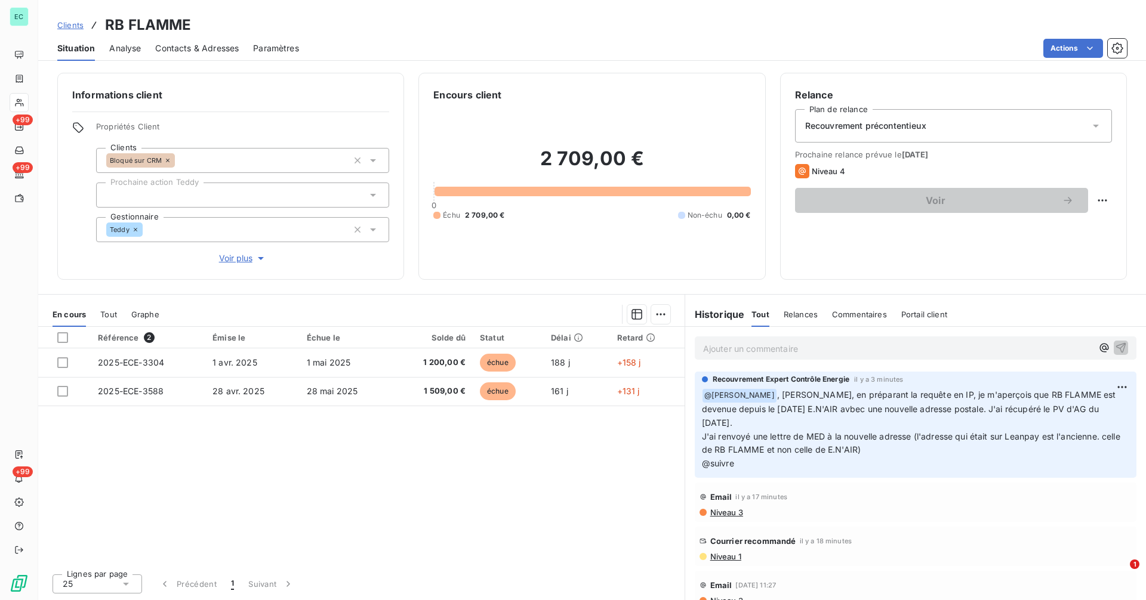
click at [751, 356] on div "Ajouter un commentaire ﻿" at bounding box center [916, 348] width 442 height 23
click at [752, 351] on p "Ajouter un commentaire ﻿" at bounding box center [897, 348] width 389 height 15
click at [1116, 345] on icon "button" at bounding box center [1121, 347] width 12 height 12
